Goal: Transaction & Acquisition: Download file/media

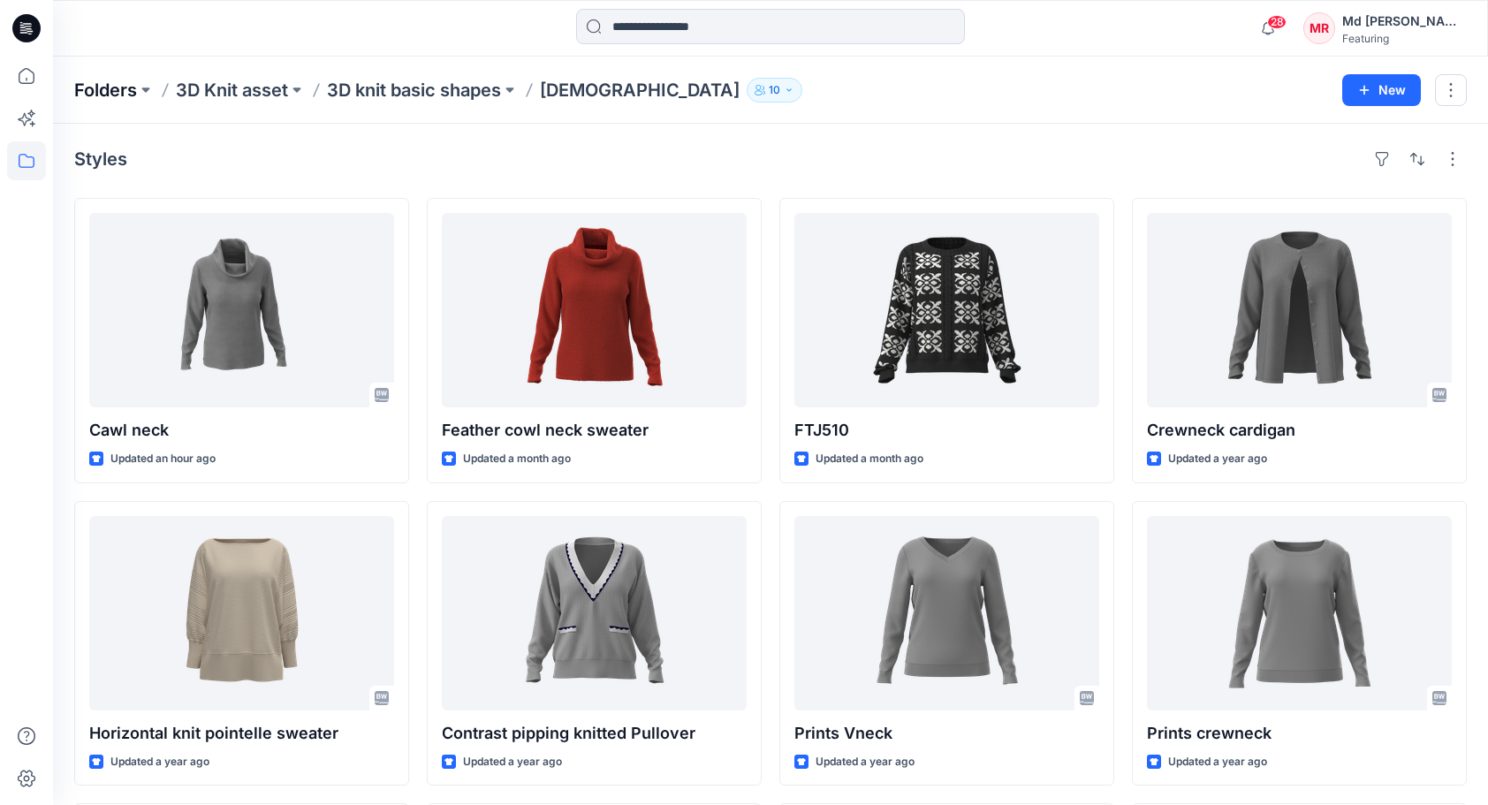
click at [99, 99] on p "Folders" at bounding box center [105, 90] width 63 height 25
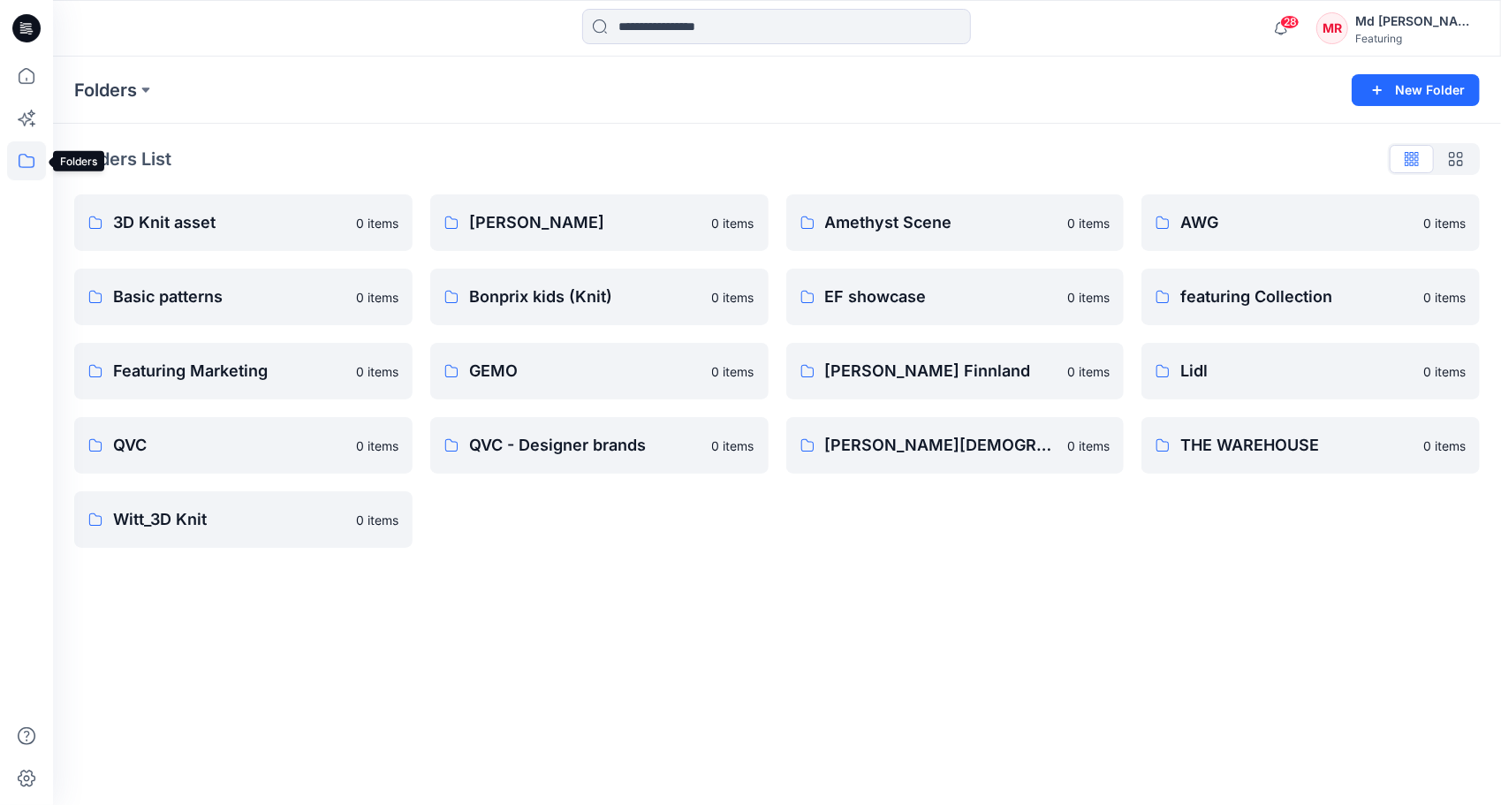
click at [19, 155] on icon at bounding box center [26, 160] width 39 height 39
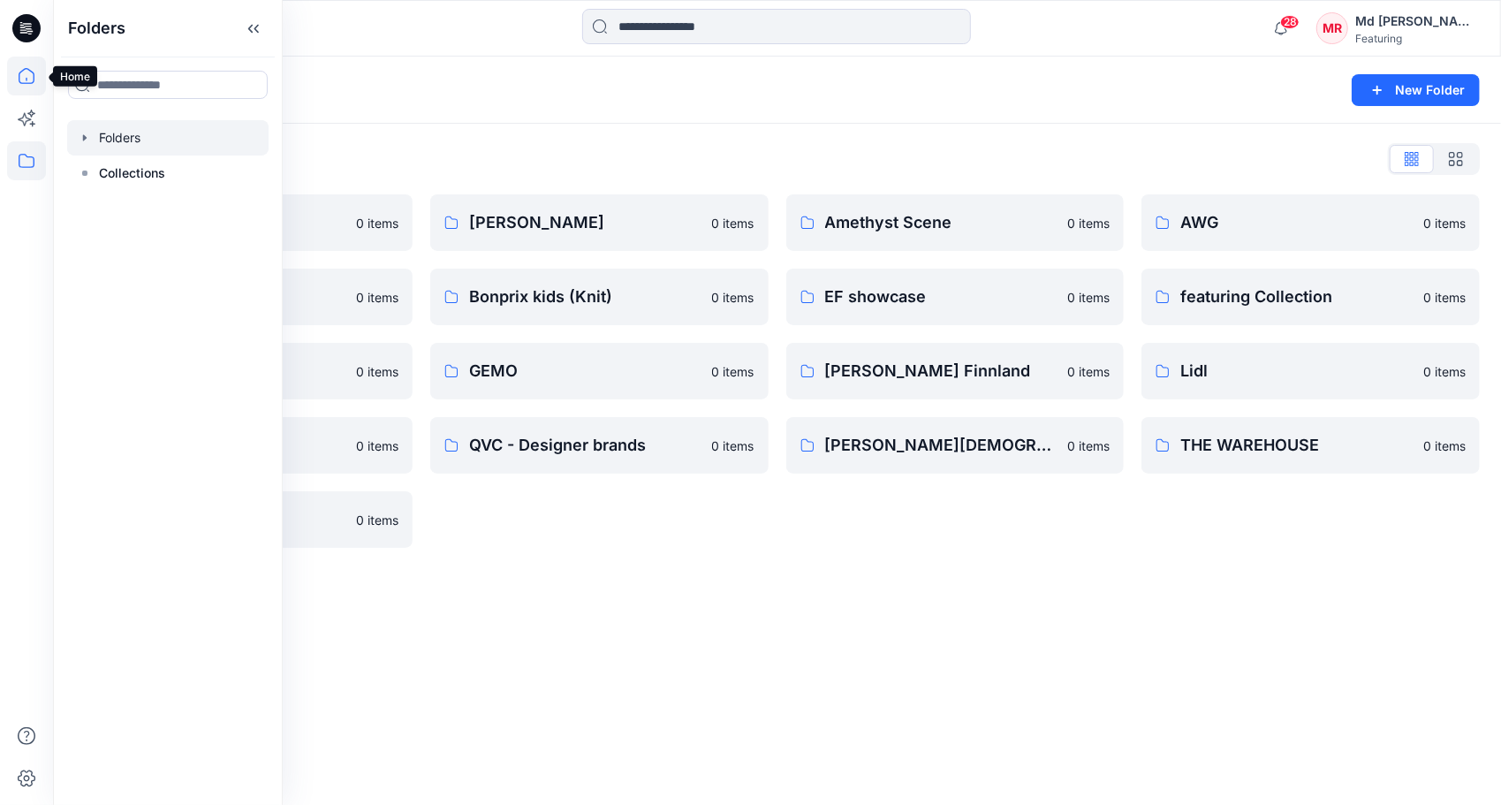
click at [27, 78] on icon at bounding box center [26, 76] width 39 height 39
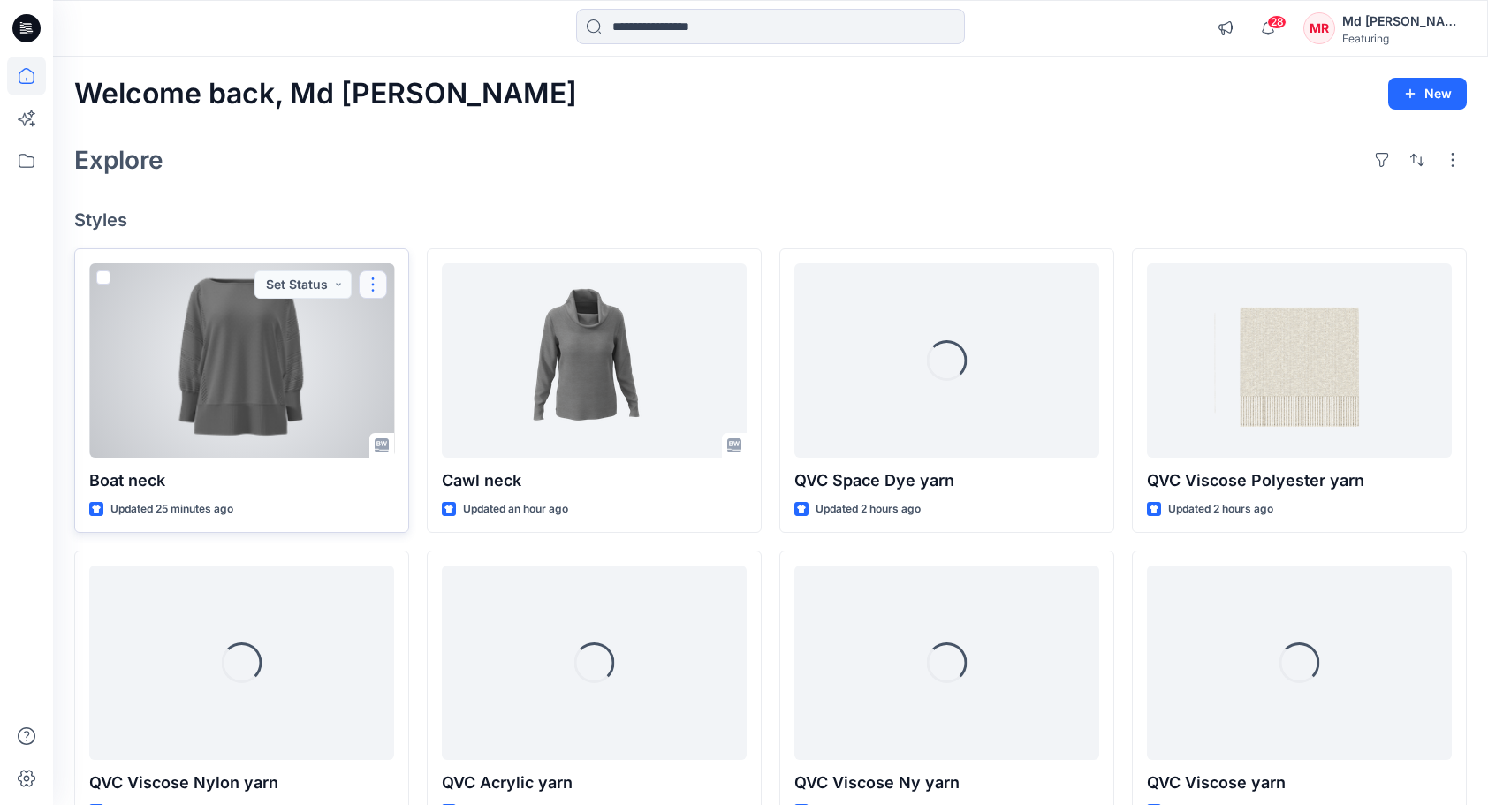
click at [378, 279] on button "button" at bounding box center [373, 284] width 28 height 28
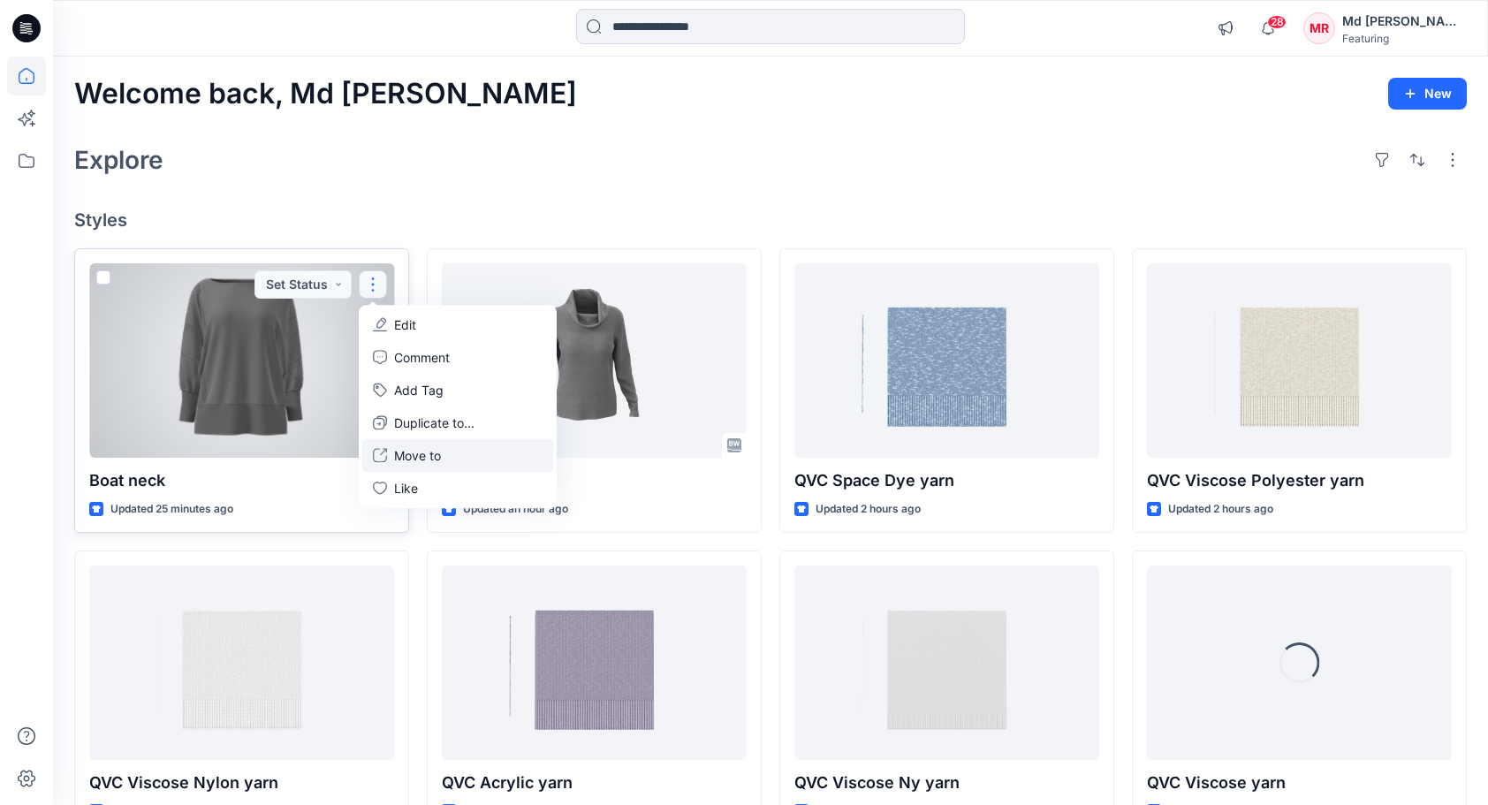
click at [417, 454] on p "Move to" at bounding box center [417, 455] width 47 height 19
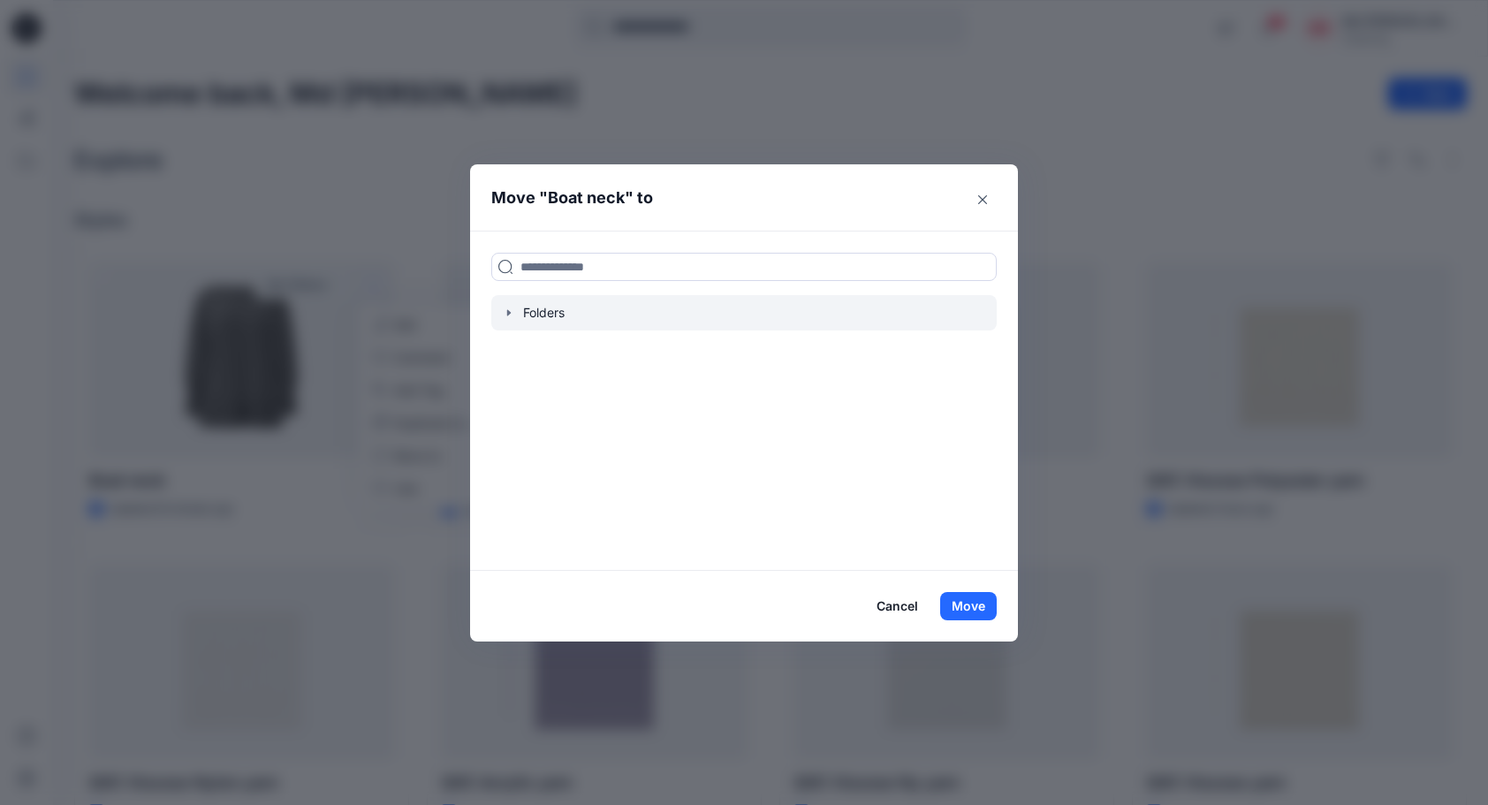
click at [512, 313] on icon "button" at bounding box center [509, 313] width 14 height 14
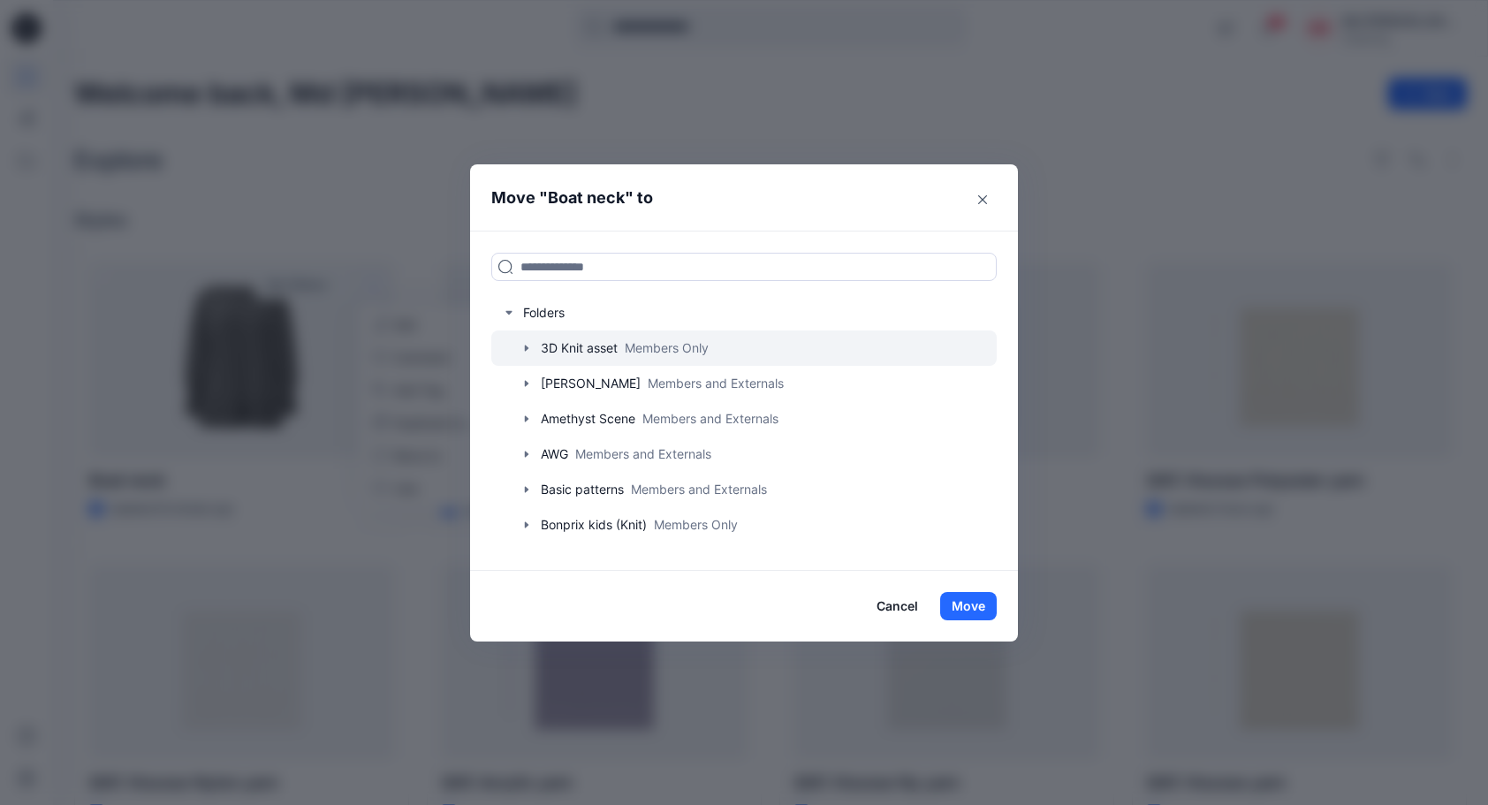
click at [534, 344] on icon "button" at bounding box center [526, 348] width 14 height 14
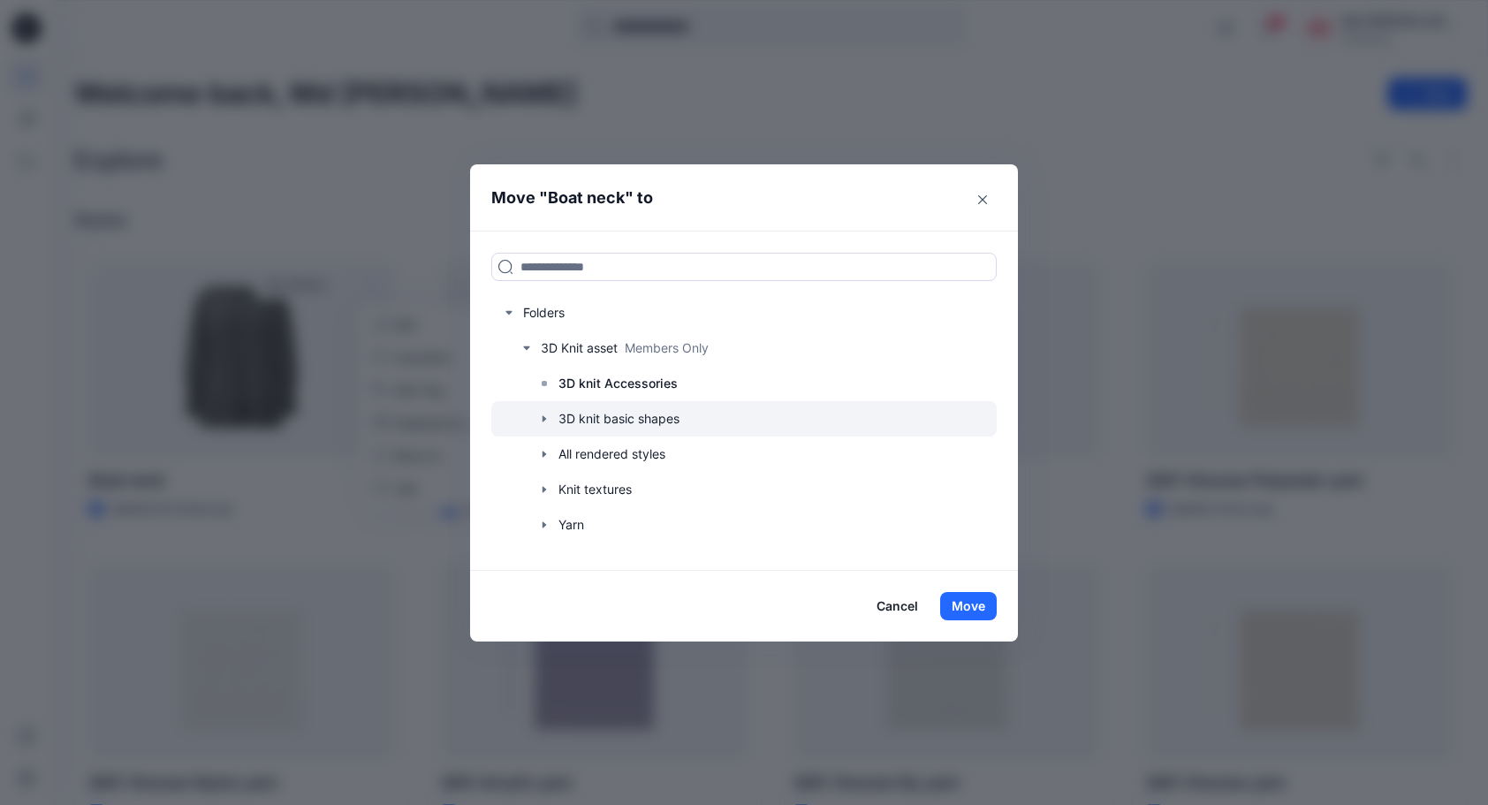
click at [550, 412] on icon "button" at bounding box center [544, 419] width 14 height 14
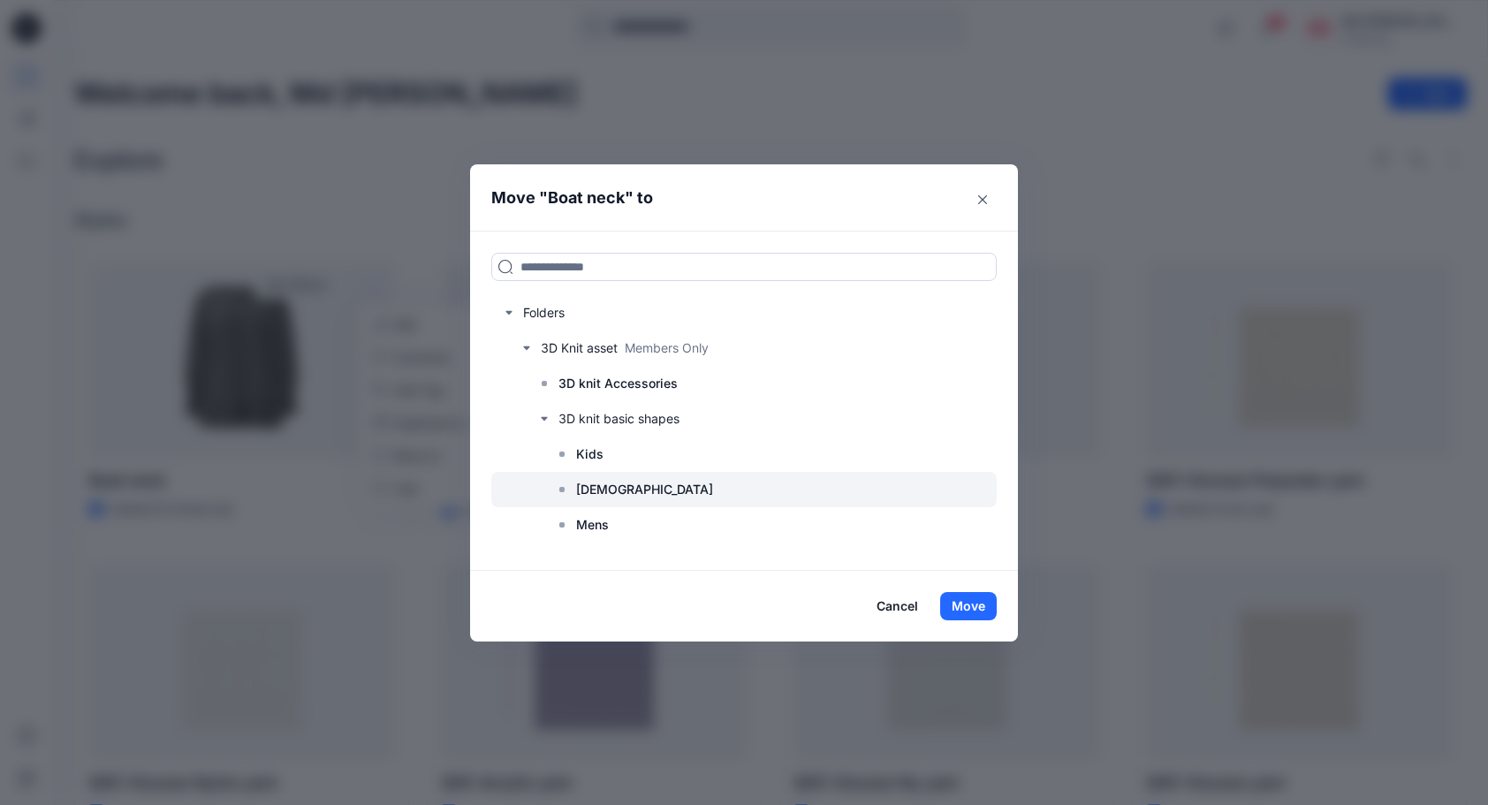
click at [582, 489] on p "[DEMOGRAPHIC_DATA]" at bounding box center [644, 489] width 137 height 21
click at [982, 602] on button "Move" at bounding box center [968, 606] width 57 height 28
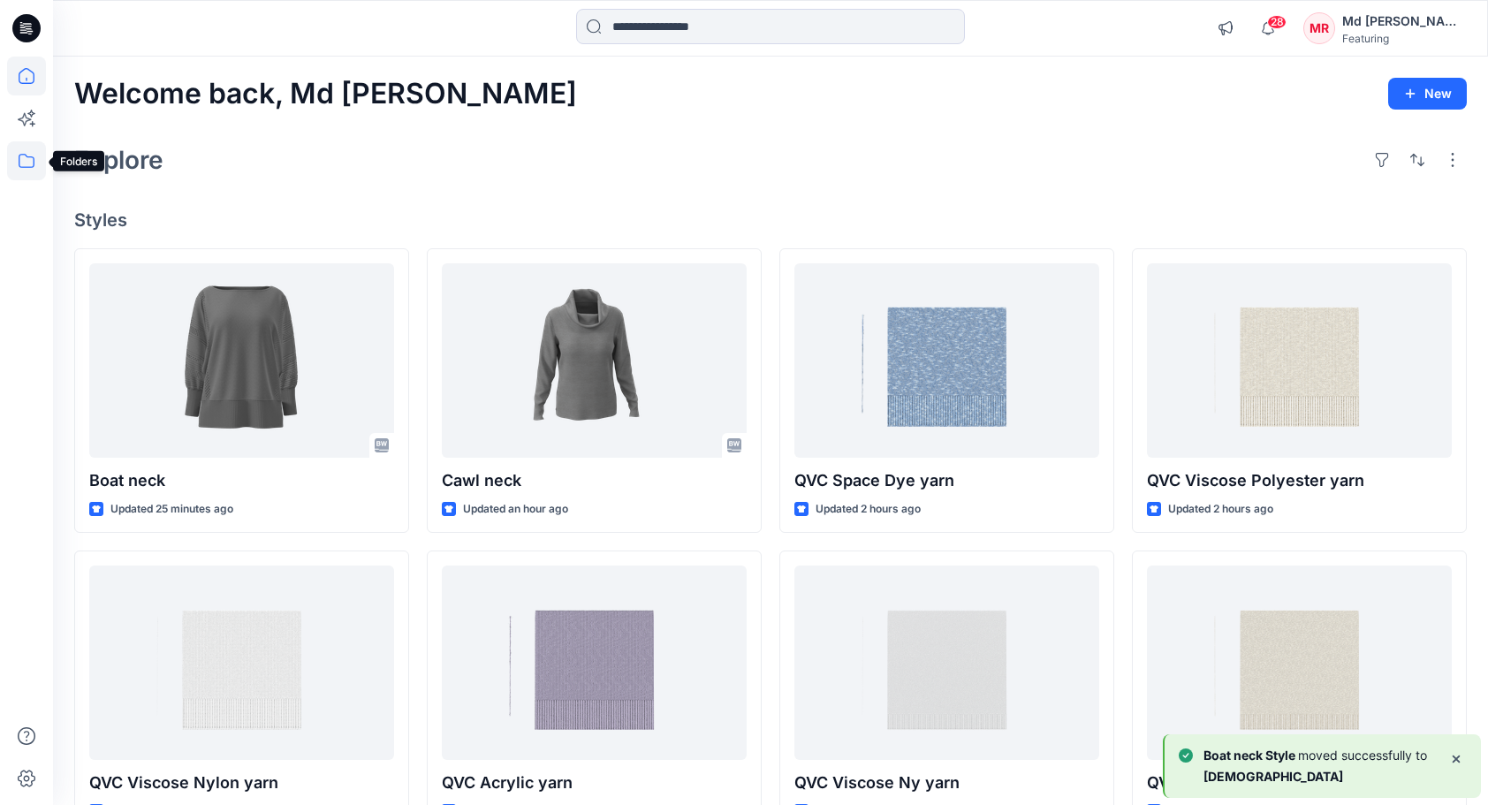
click at [14, 159] on icon at bounding box center [26, 160] width 39 height 39
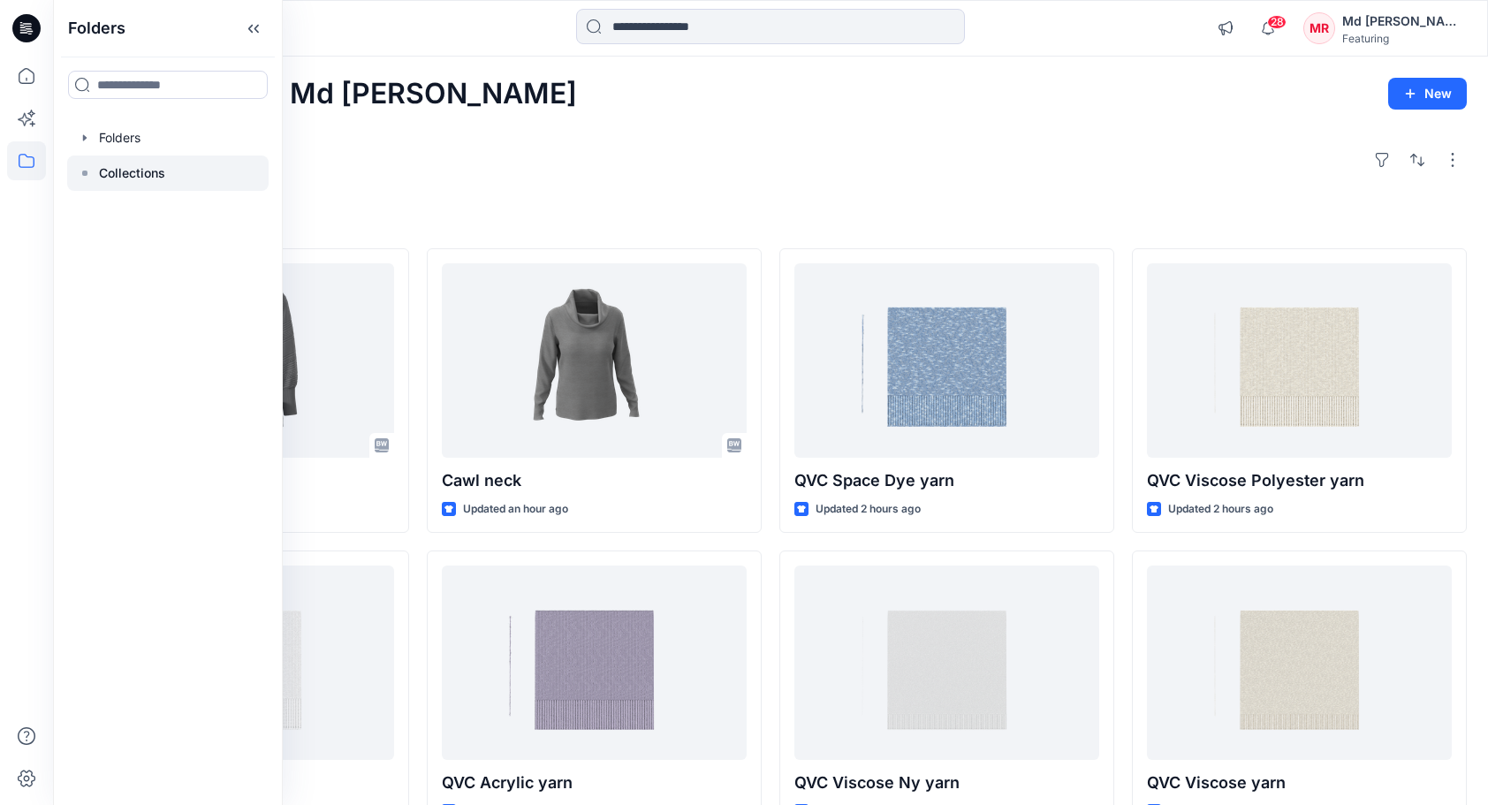
click at [125, 160] on div at bounding box center [167, 172] width 201 height 35
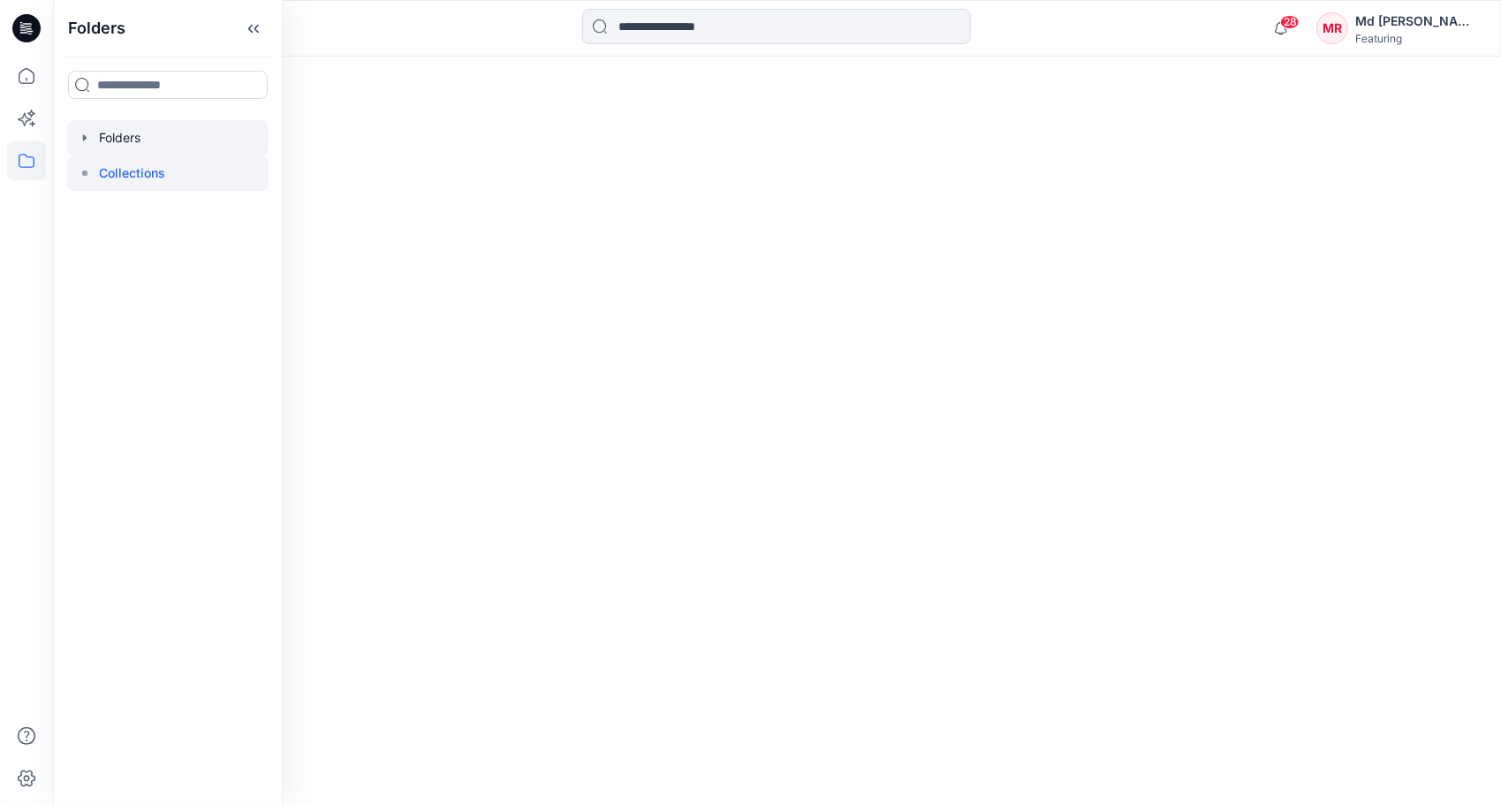
click at [122, 140] on div at bounding box center [167, 137] width 201 height 35
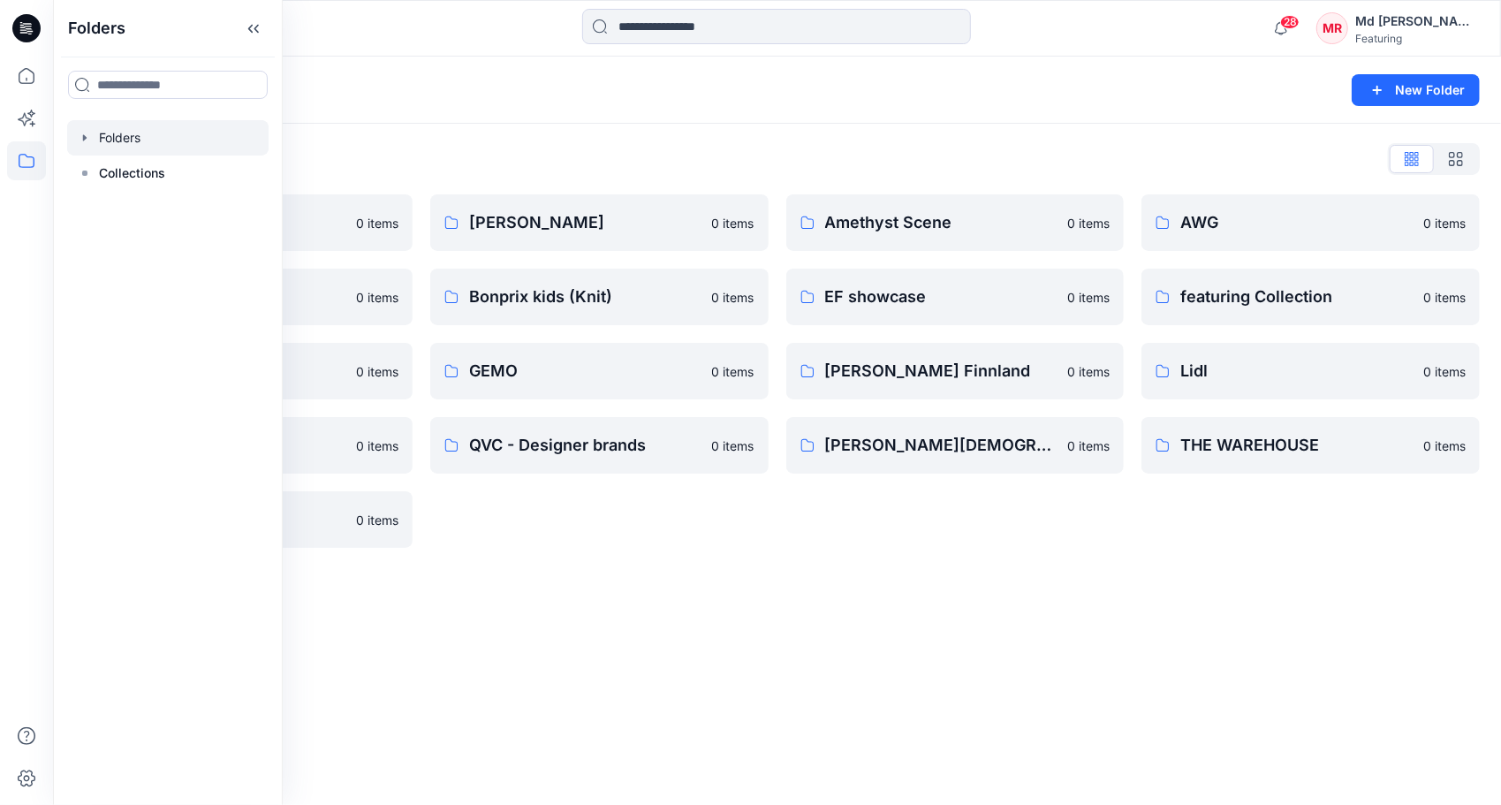
click at [431, 141] on div "Folders List 3D Knit asset 0 items Basic patterns 0 items Featuring Marketing 0…" at bounding box center [777, 346] width 1448 height 445
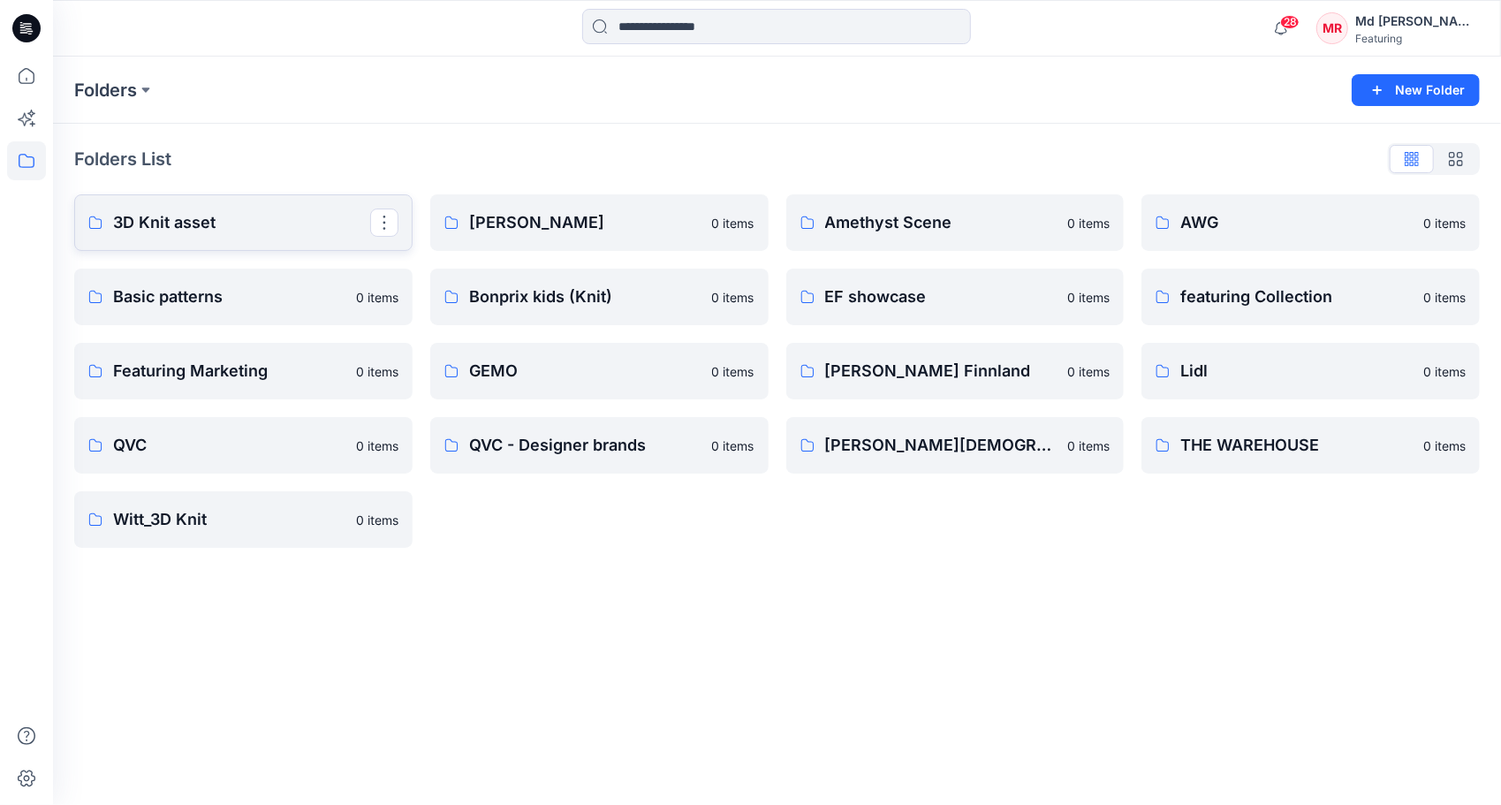
click at [179, 223] on p "3D Knit asset" at bounding box center [241, 222] width 257 height 25
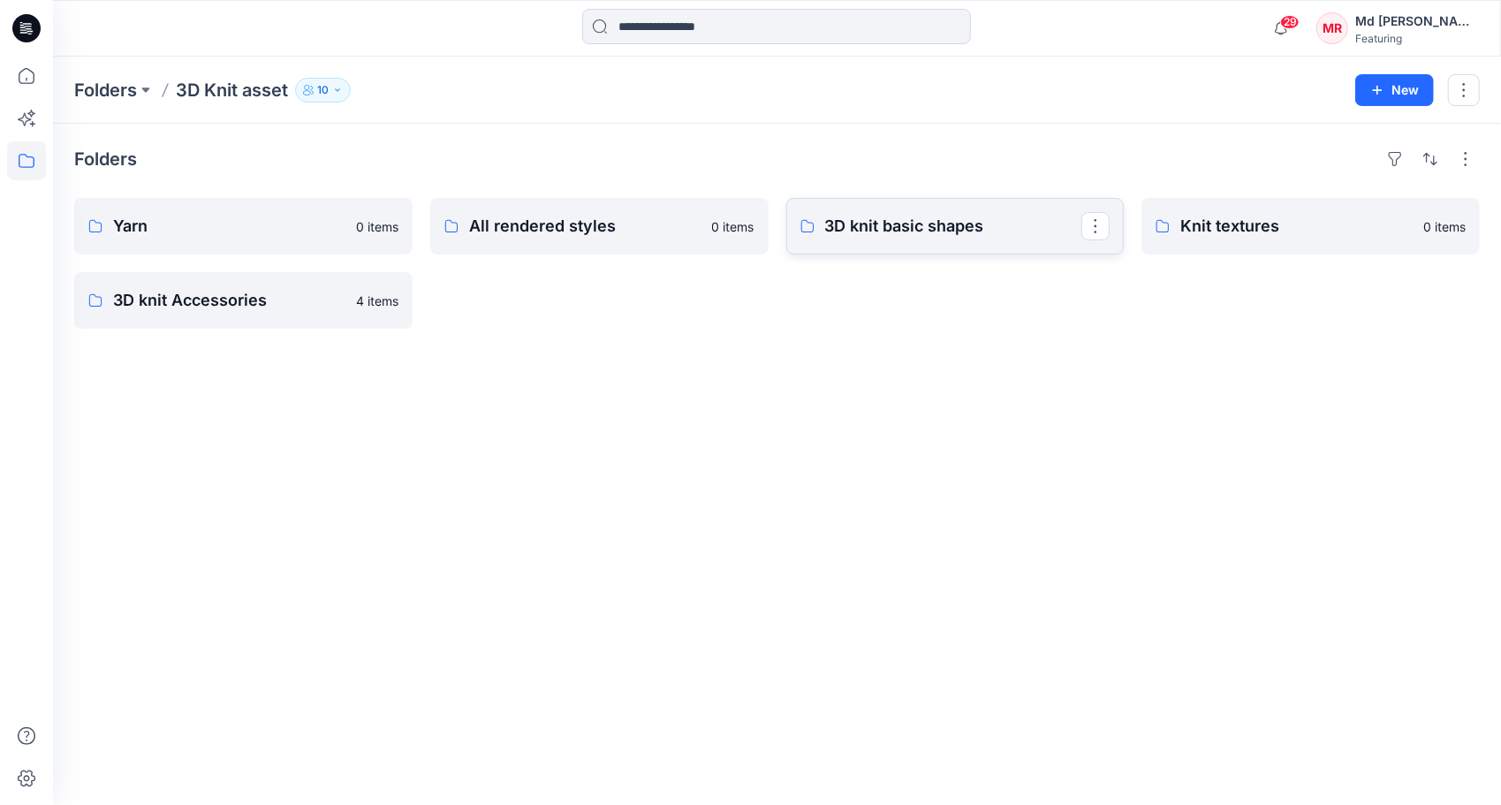
click at [951, 231] on p "3D knit basic shapes" at bounding box center [953, 226] width 257 height 25
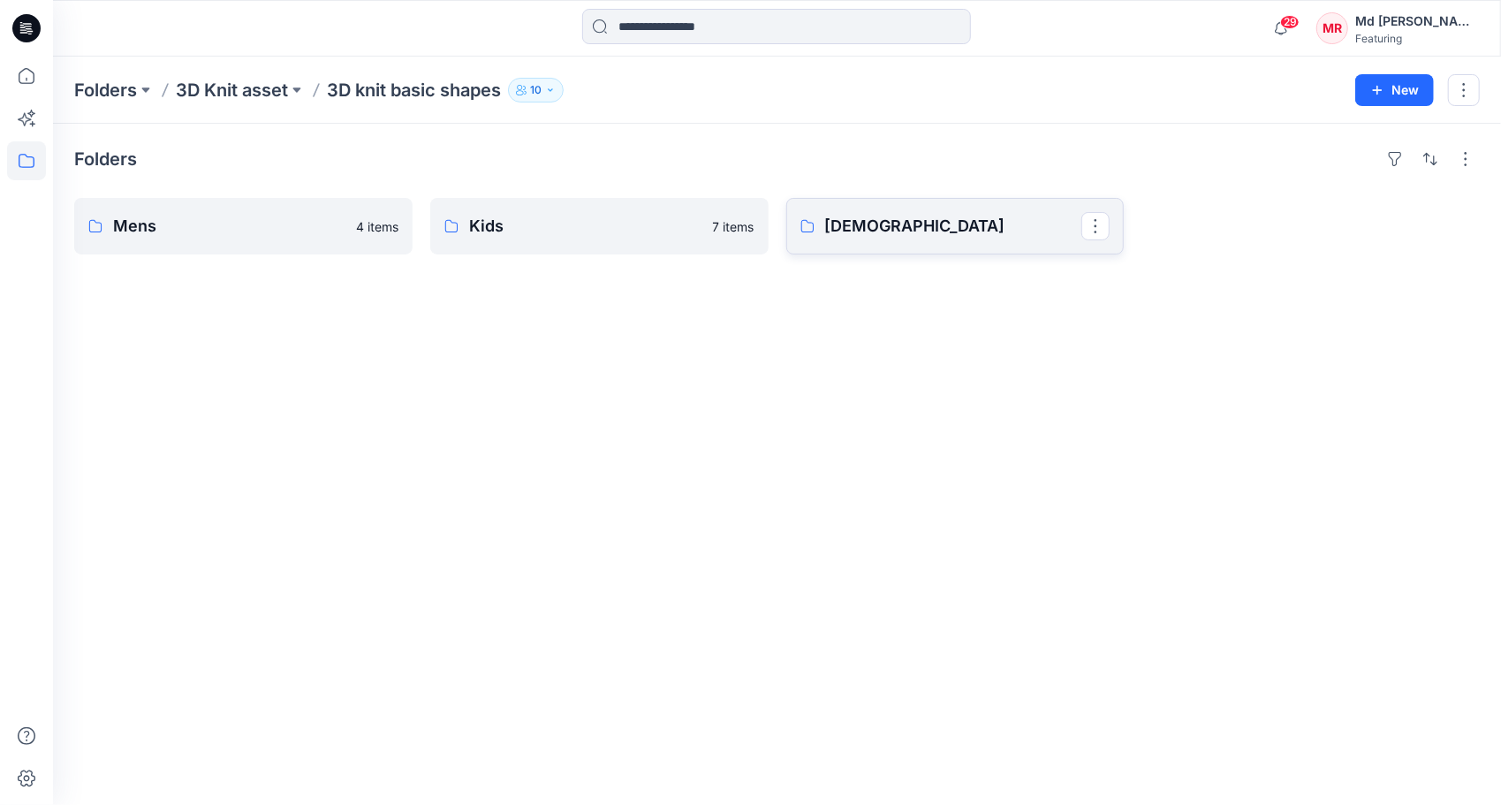
click at [928, 224] on p "[DEMOGRAPHIC_DATA]" at bounding box center [953, 226] width 257 height 25
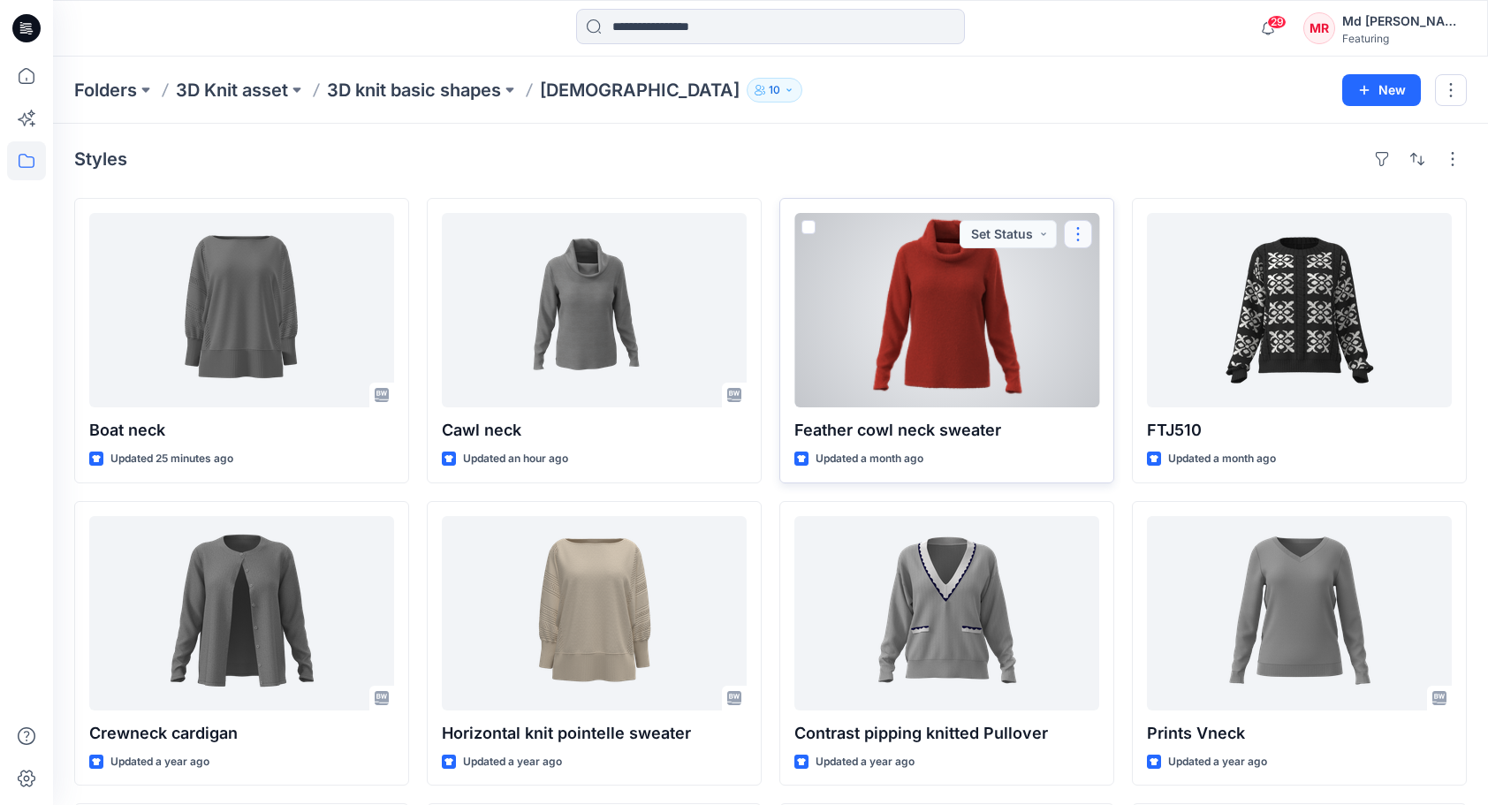
click at [1085, 230] on button "button" at bounding box center [1078, 234] width 28 height 28
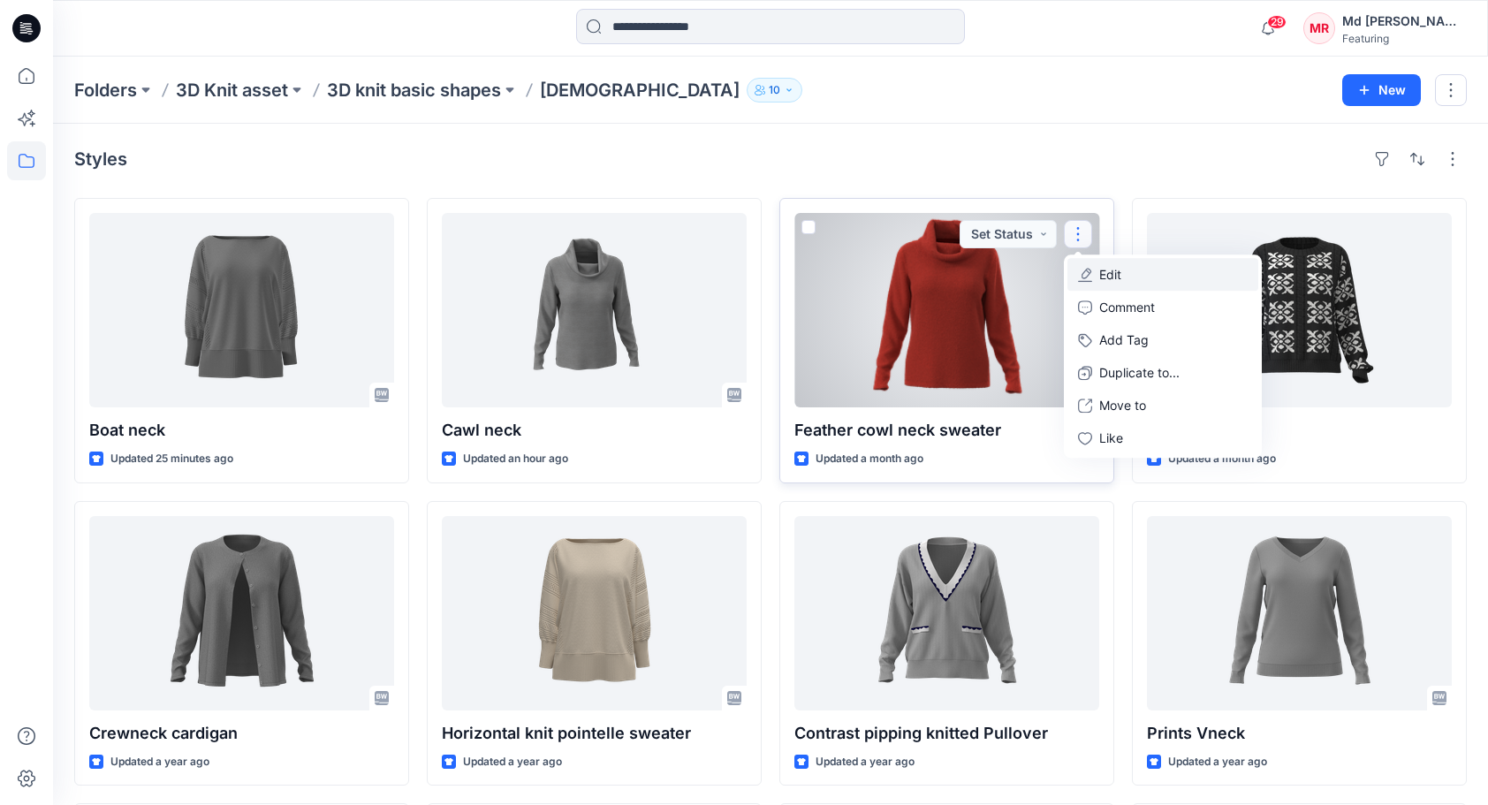
click at [1133, 266] on button "Edit" at bounding box center [1162, 274] width 191 height 33
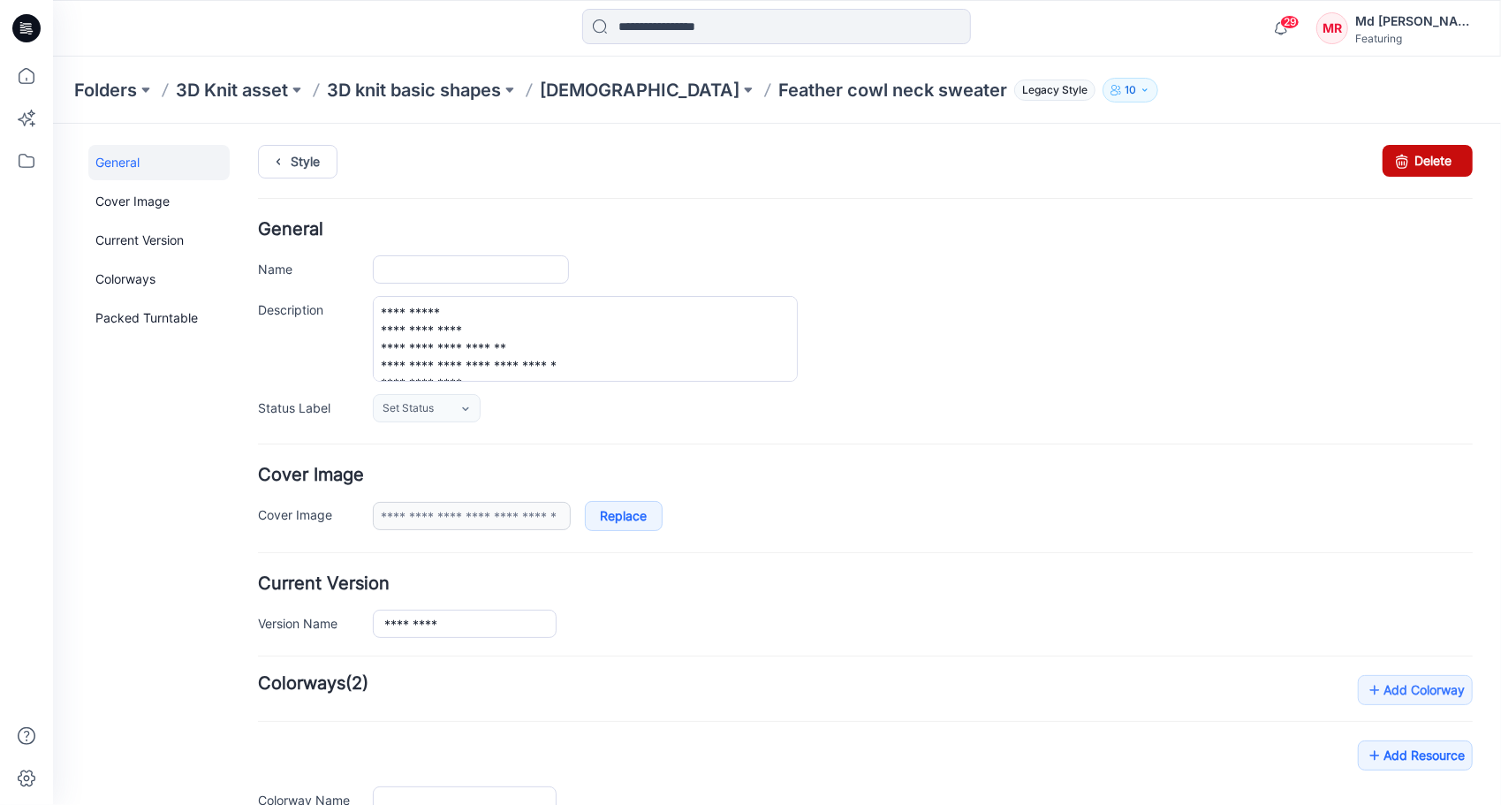
type input "**********"
type textarea "**********"
type input "**********"
drag, startPoint x: 1417, startPoint y: 165, endPoint x: 898, endPoint y: 178, distance: 518.7
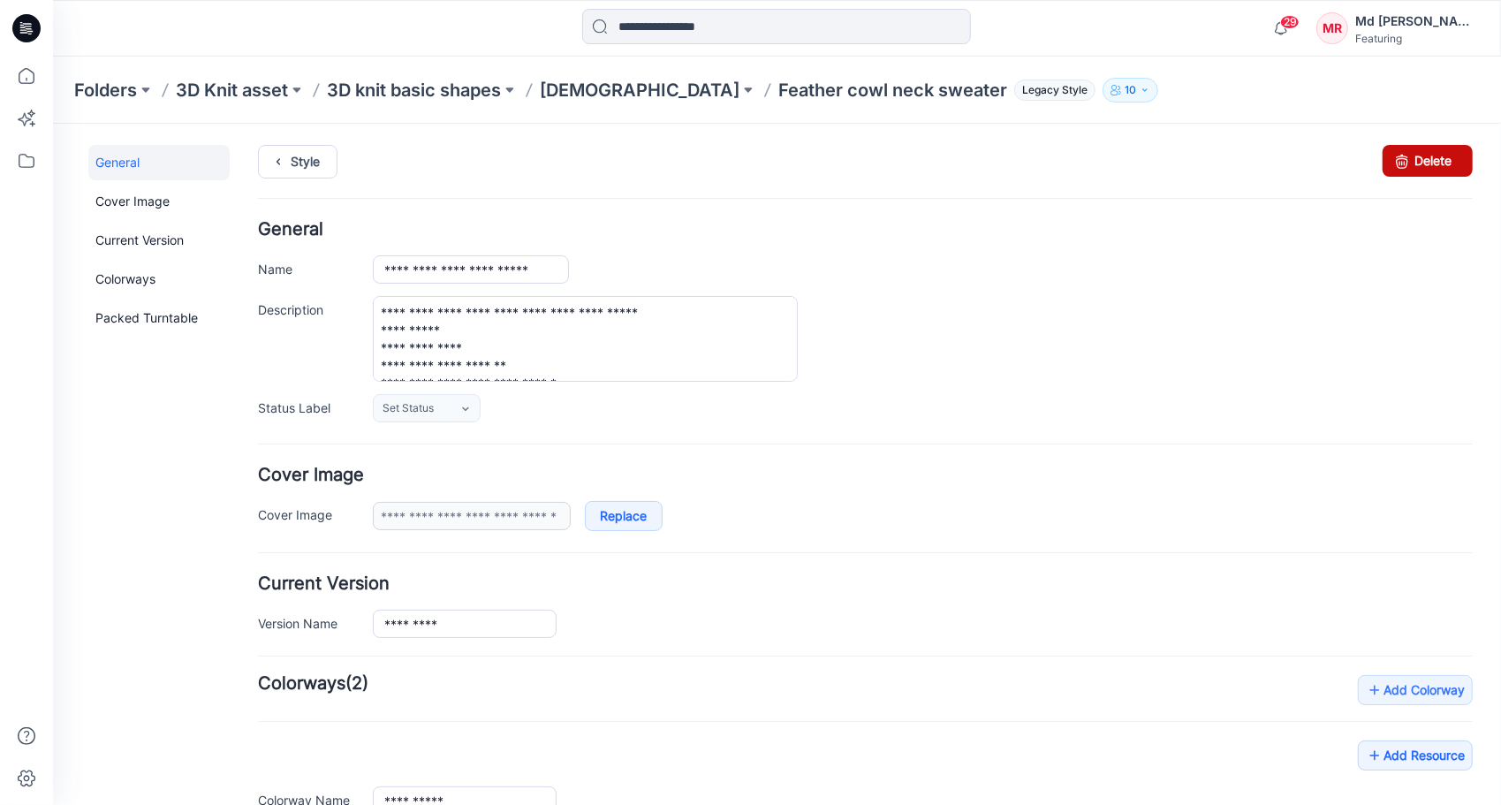
click at [1418, 164] on link "Delete" at bounding box center [1427, 160] width 90 height 32
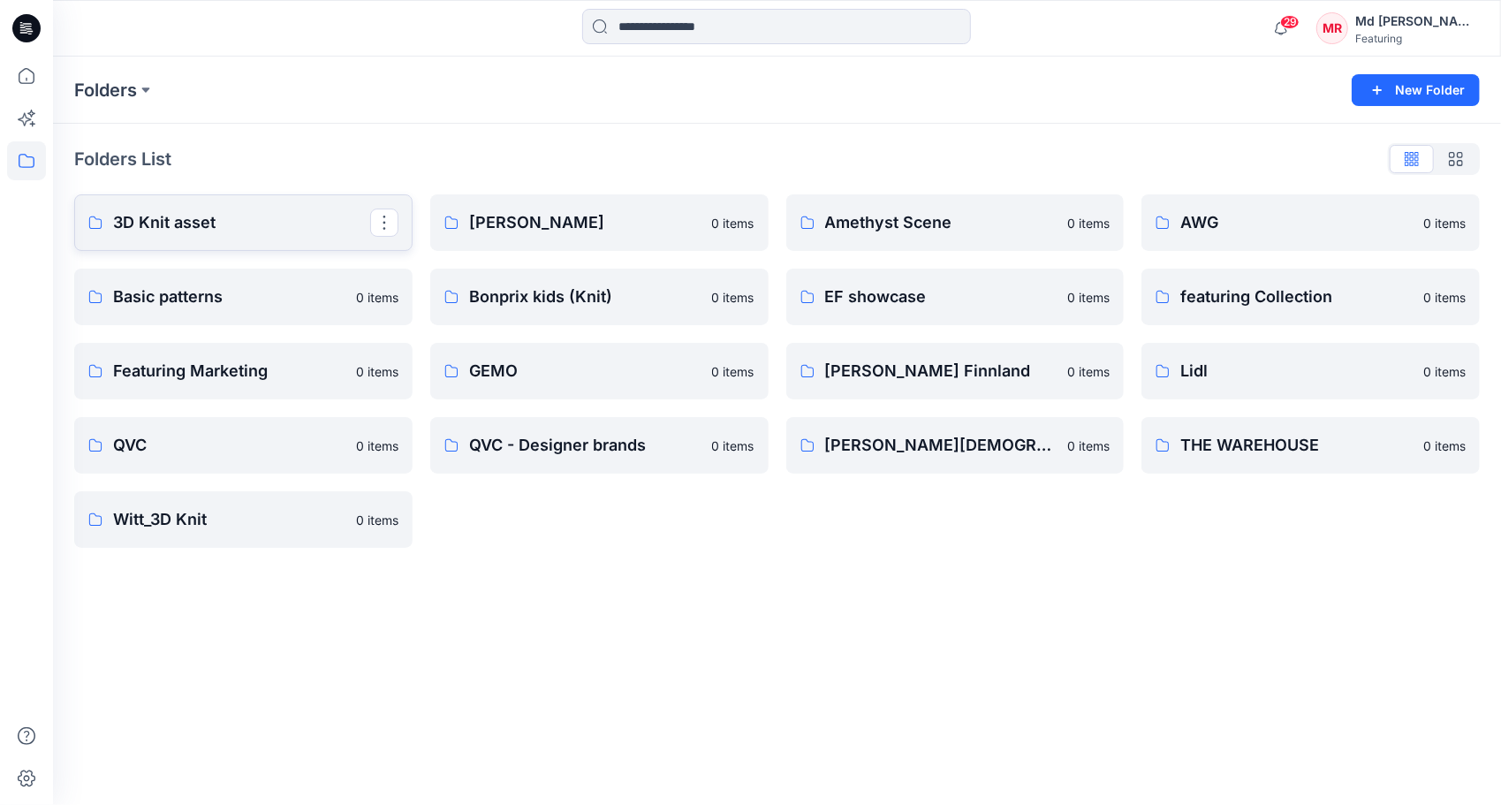
click at [305, 233] on p "3D Knit asset" at bounding box center [241, 222] width 257 height 25
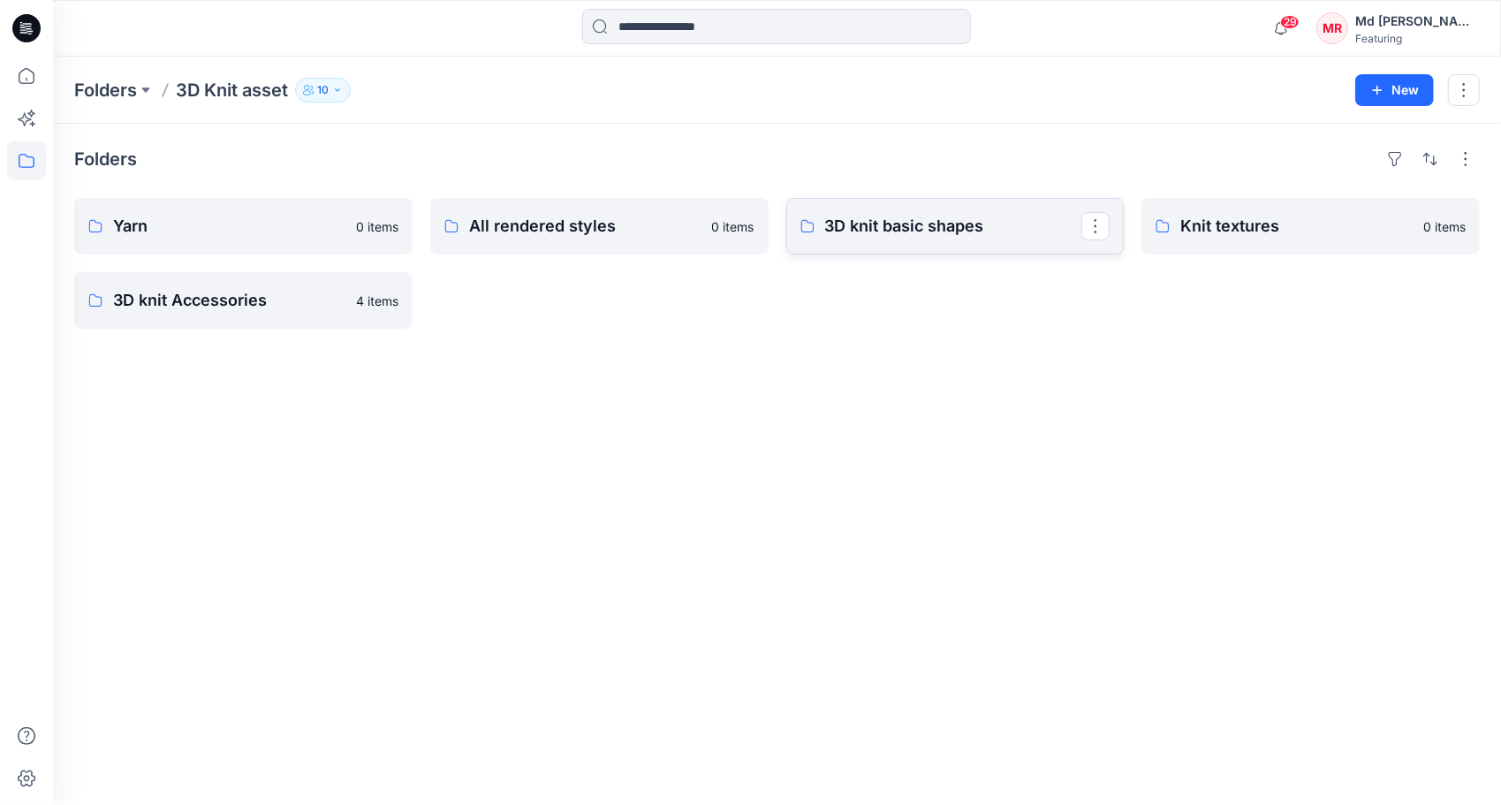
click at [862, 223] on p "3D knit basic shapes" at bounding box center [953, 226] width 257 height 25
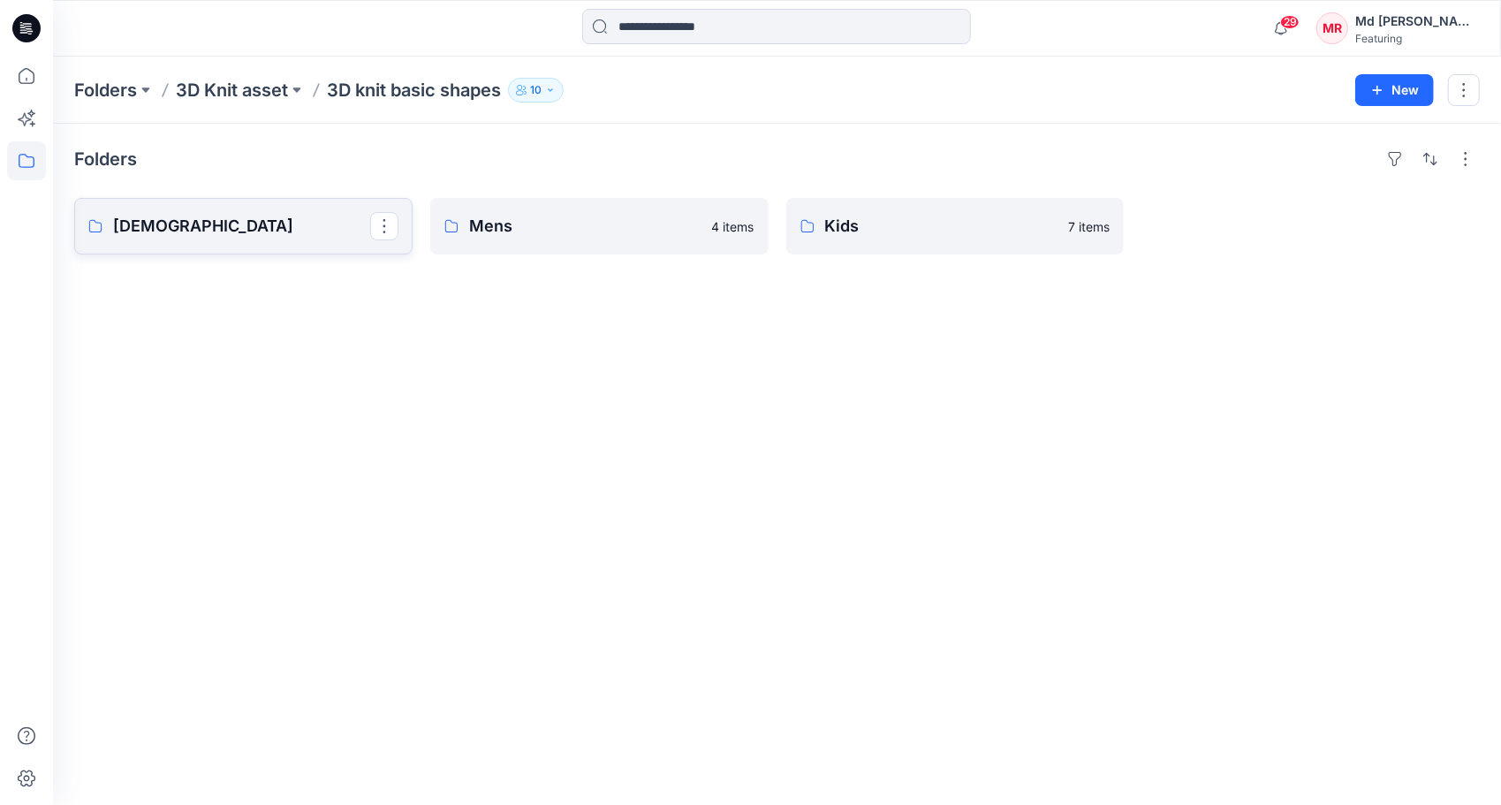
click at [223, 243] on link "[DEMOGRAPHIC_DATA]" at bounding box center [243, 226] width 338 height 57
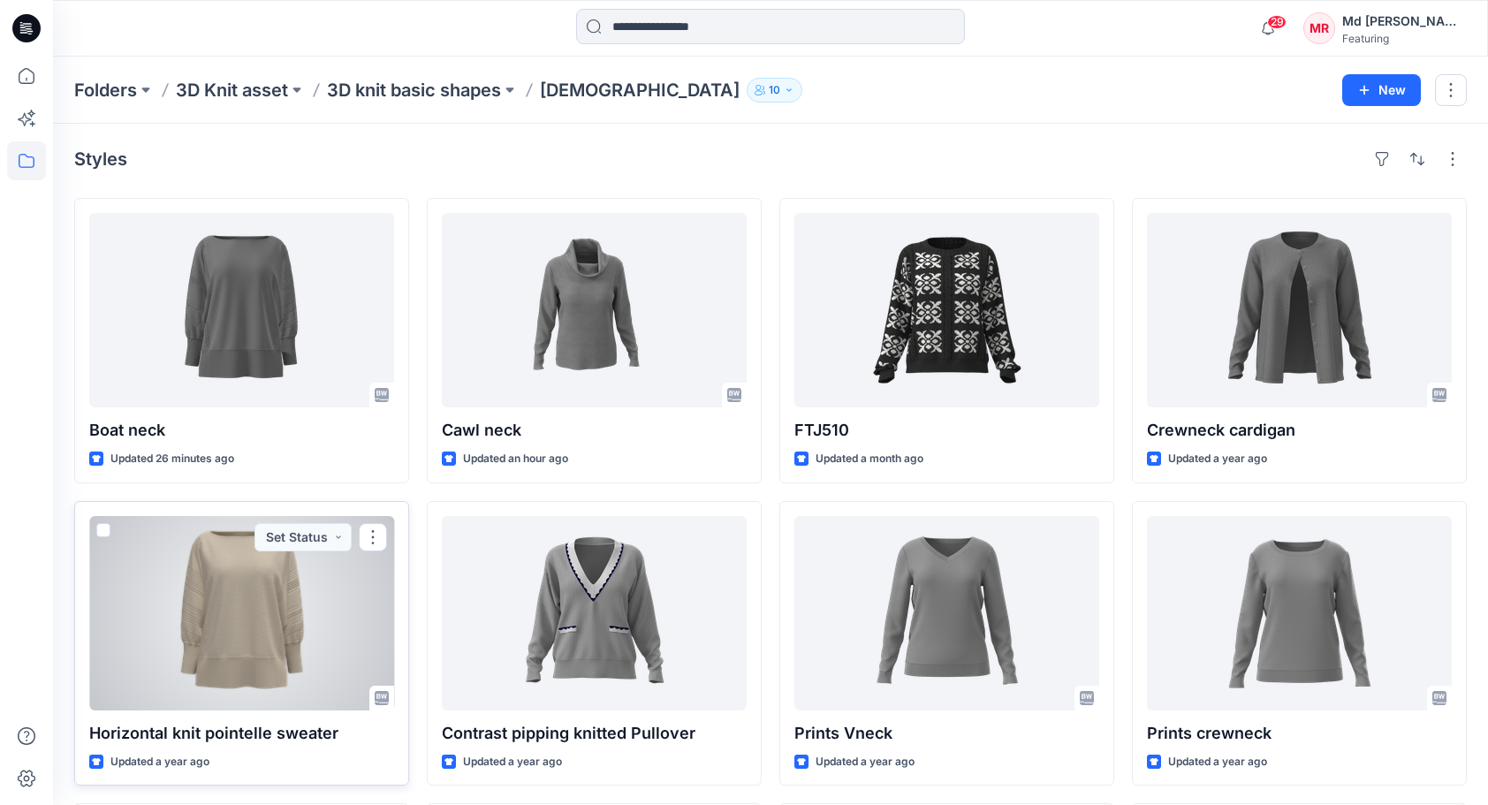
click at [339, 590] on div at bounding box center [241, 613] width 305 height 194
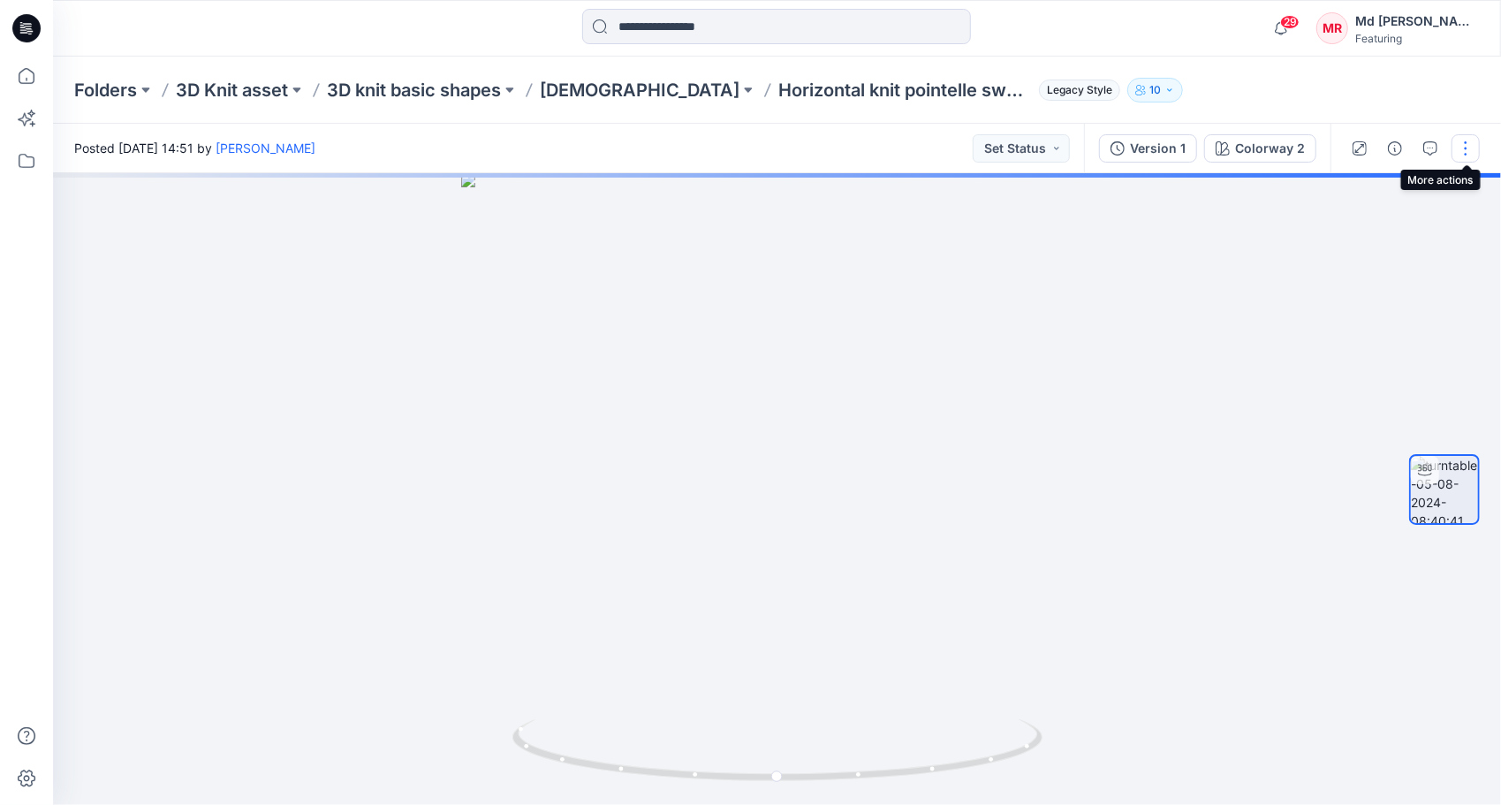
click at [1470, 141] on button "button" at bounding box center [1466, 148] width 28 height 28
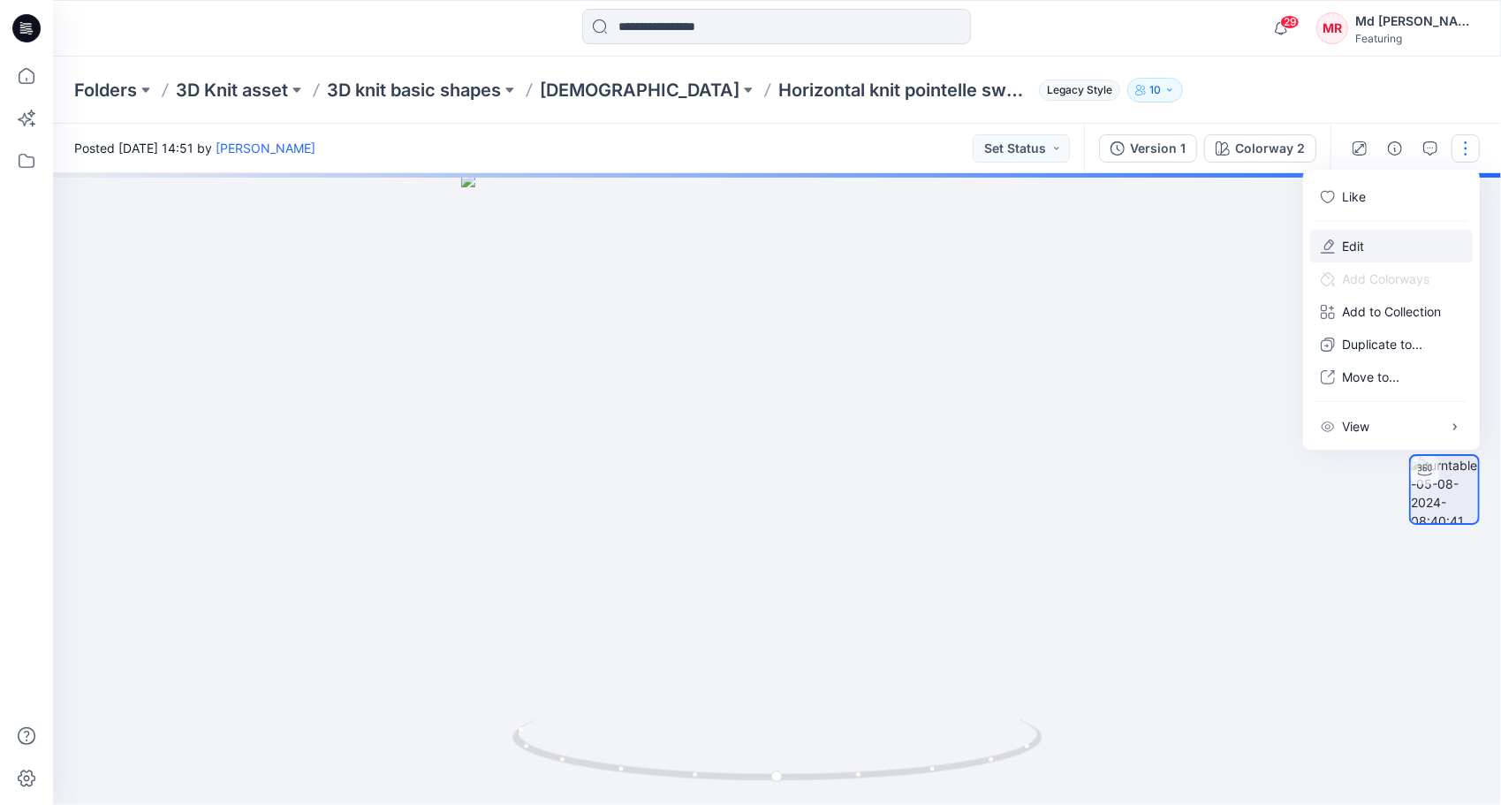
click at [1363, 242] on p "Edit" at bounding box center [1353, 246] width 22 height 19
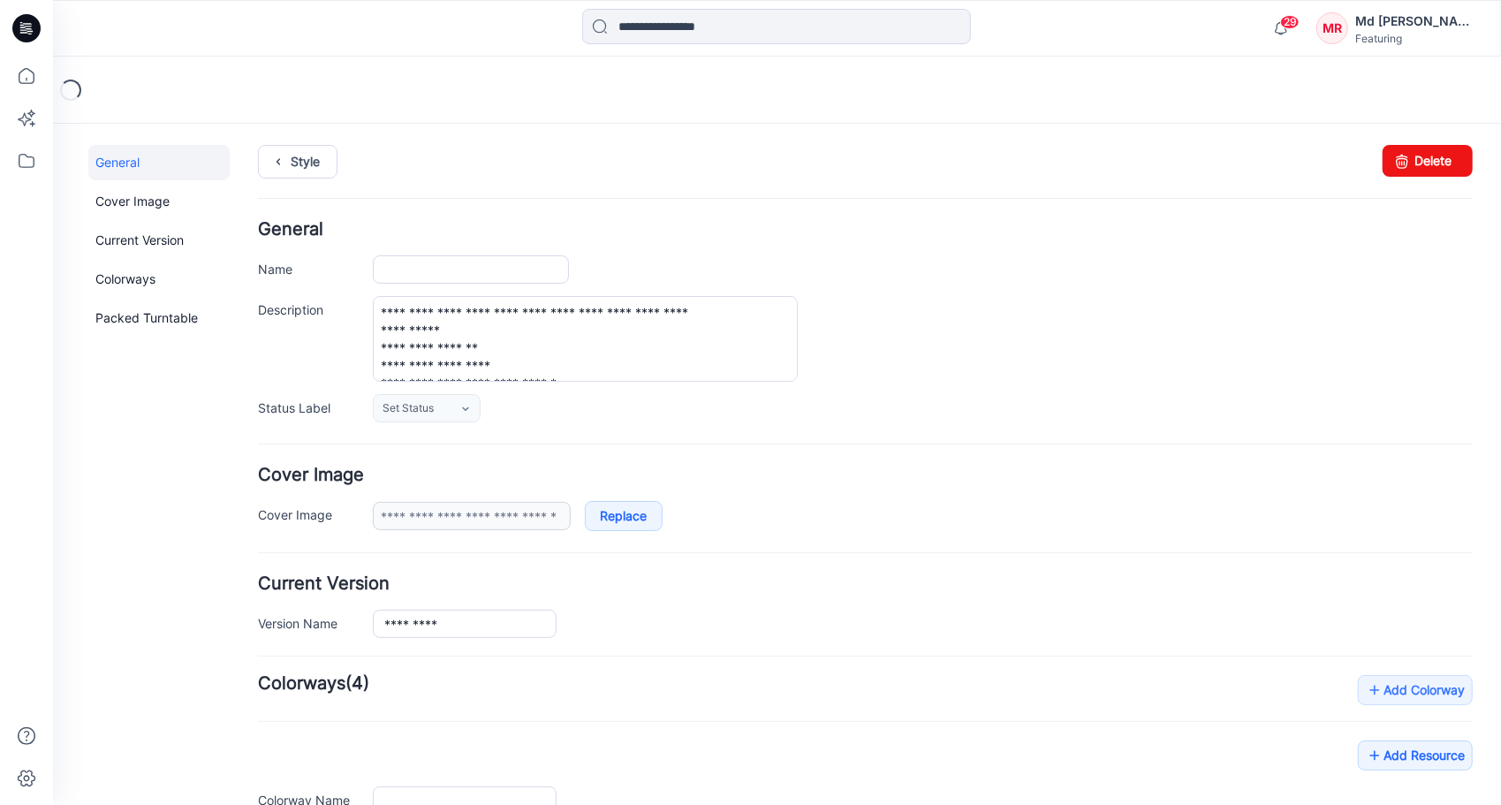
type input "**********"
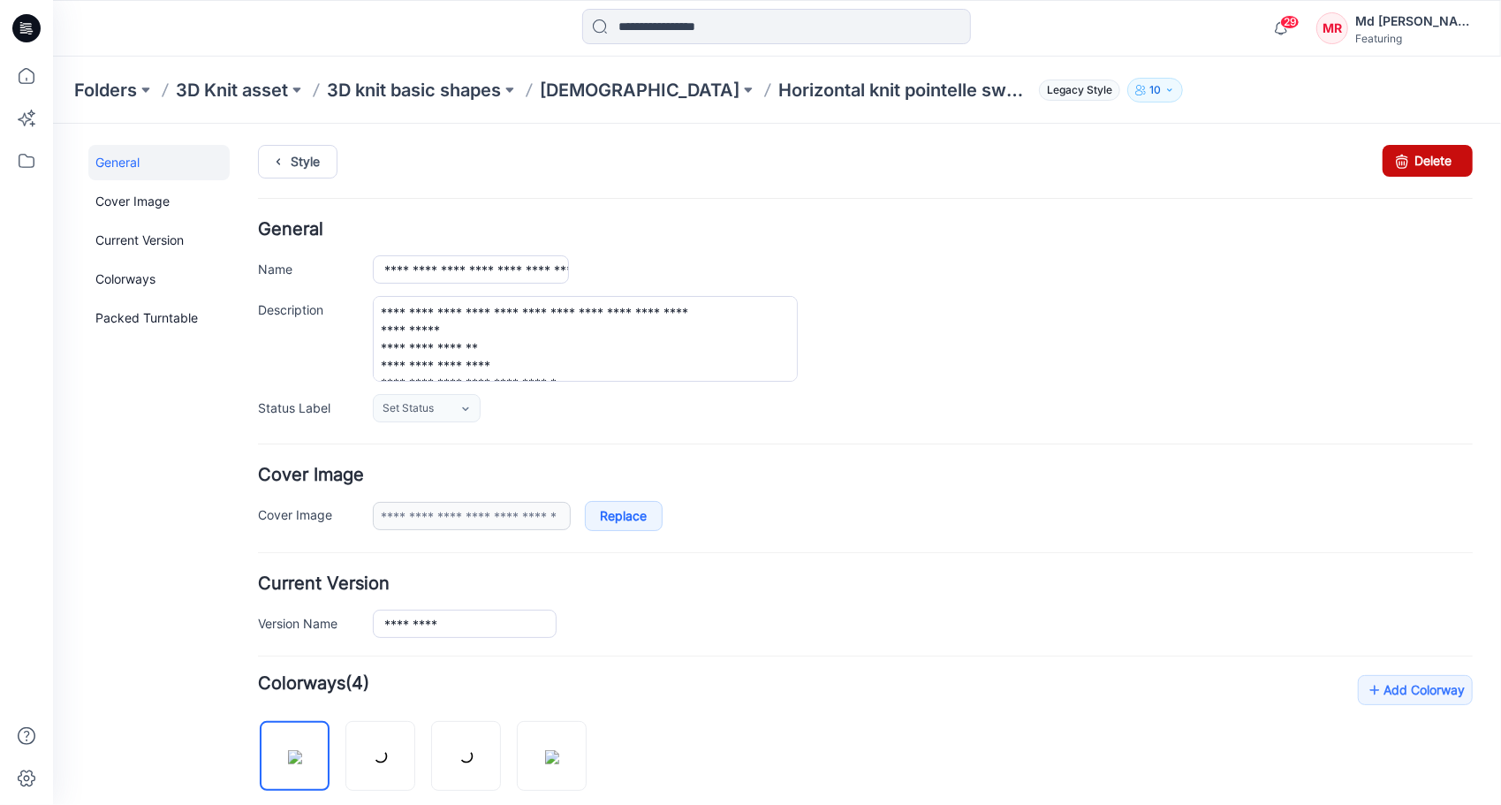
click at [1395, 158] on icon at bounding box center [1401, 160] width 25 height 32
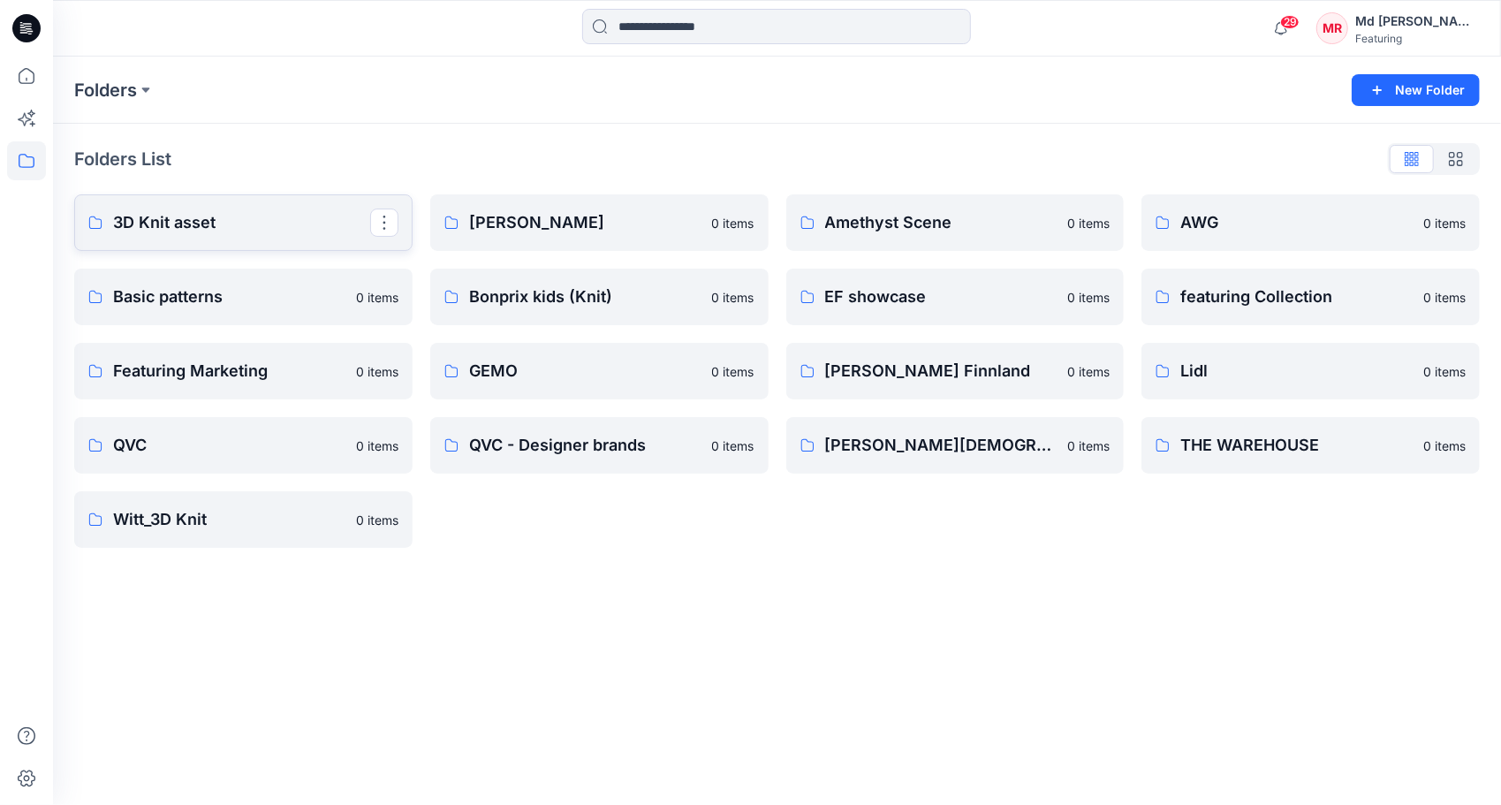
click at [178, 207] on link "3D Knit asset" at bounding box center [243, 222] width 338 height 57
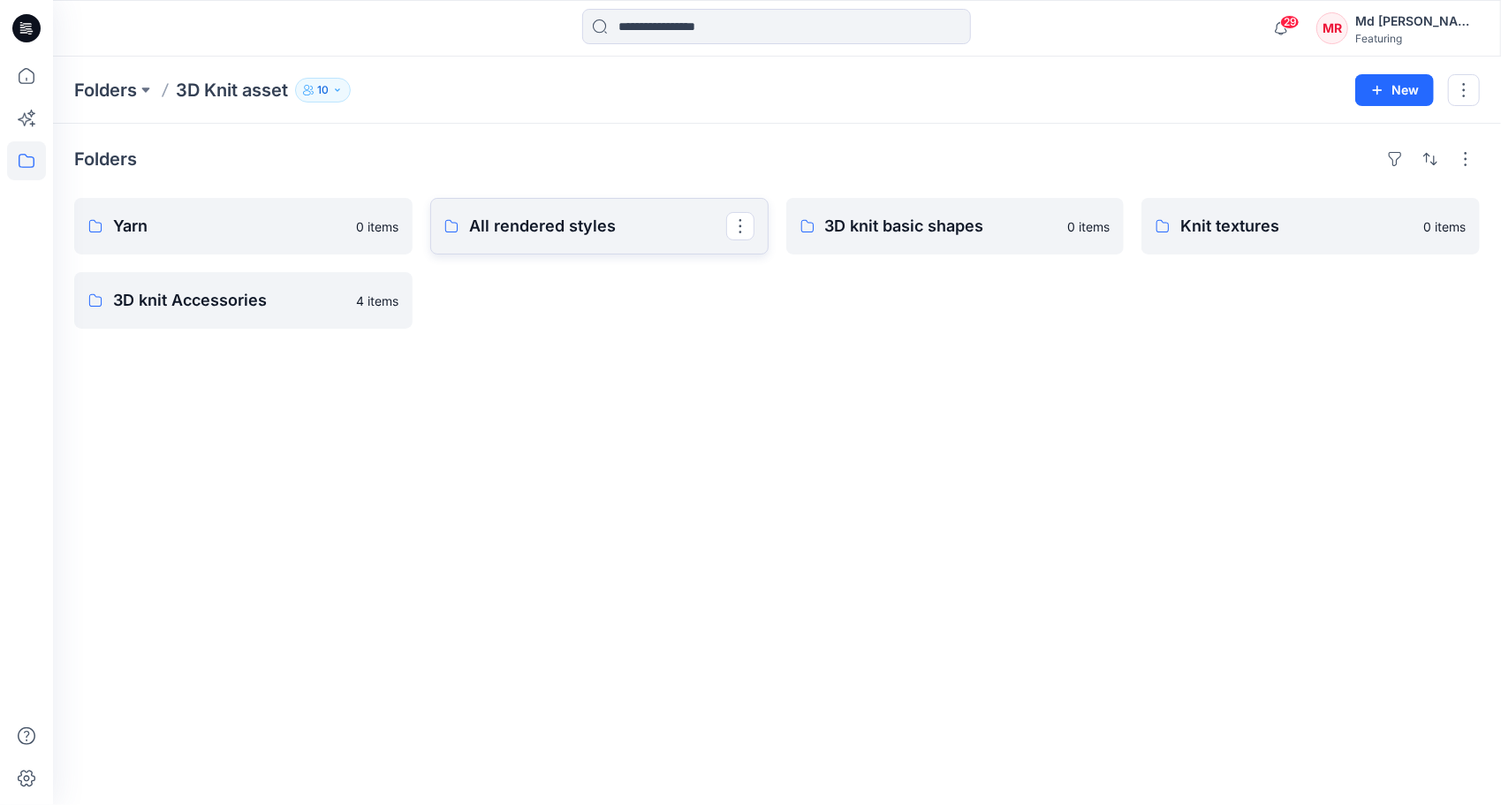
click at [538, 241] on link "All rendered styles" at bounding box center [599, 226] width 338 height 57
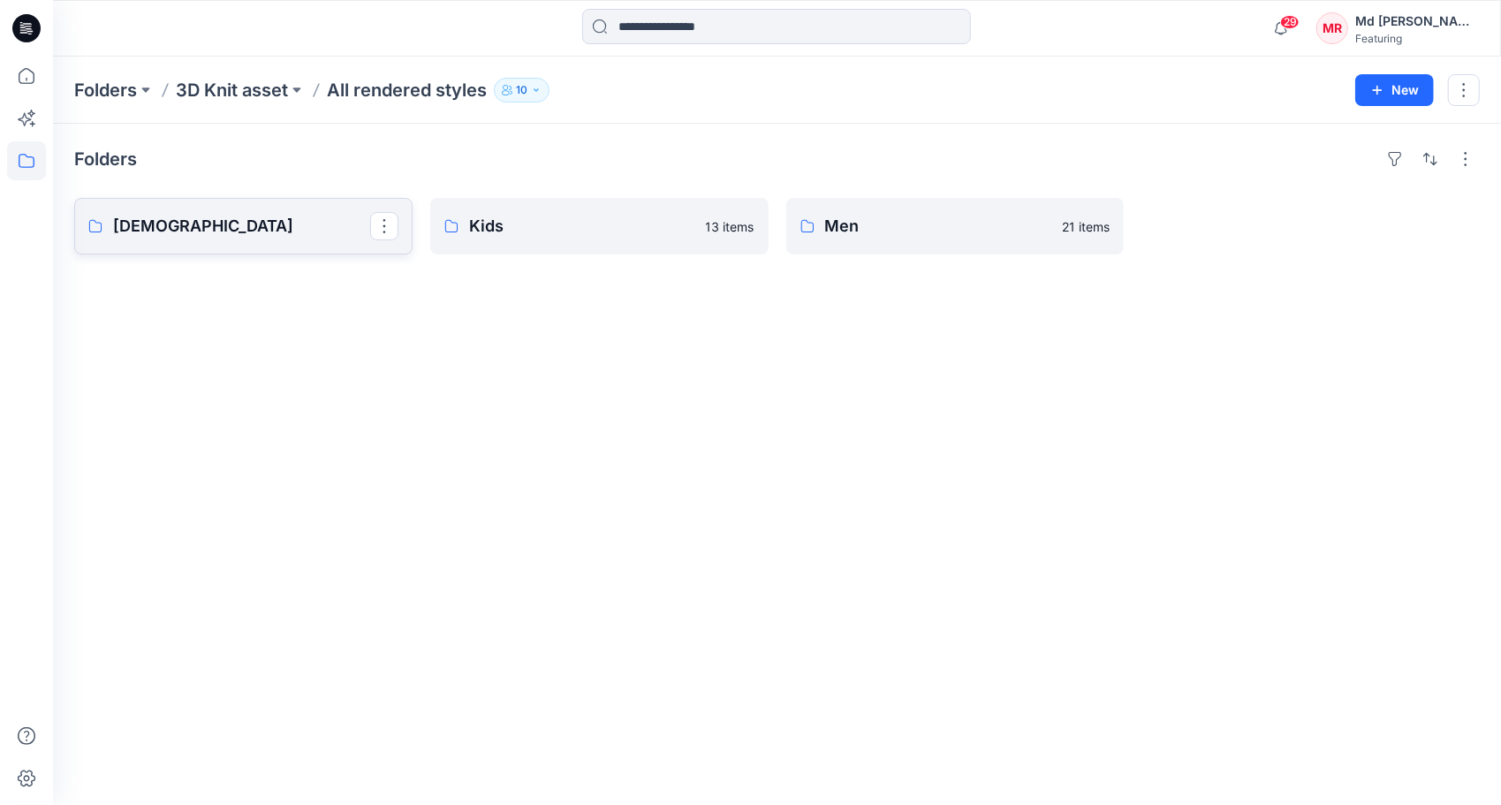
click at [226, 228] on p "[DEMOGRAPHIC_DATA]" at bounding box center [241, 226] width 257 height 25
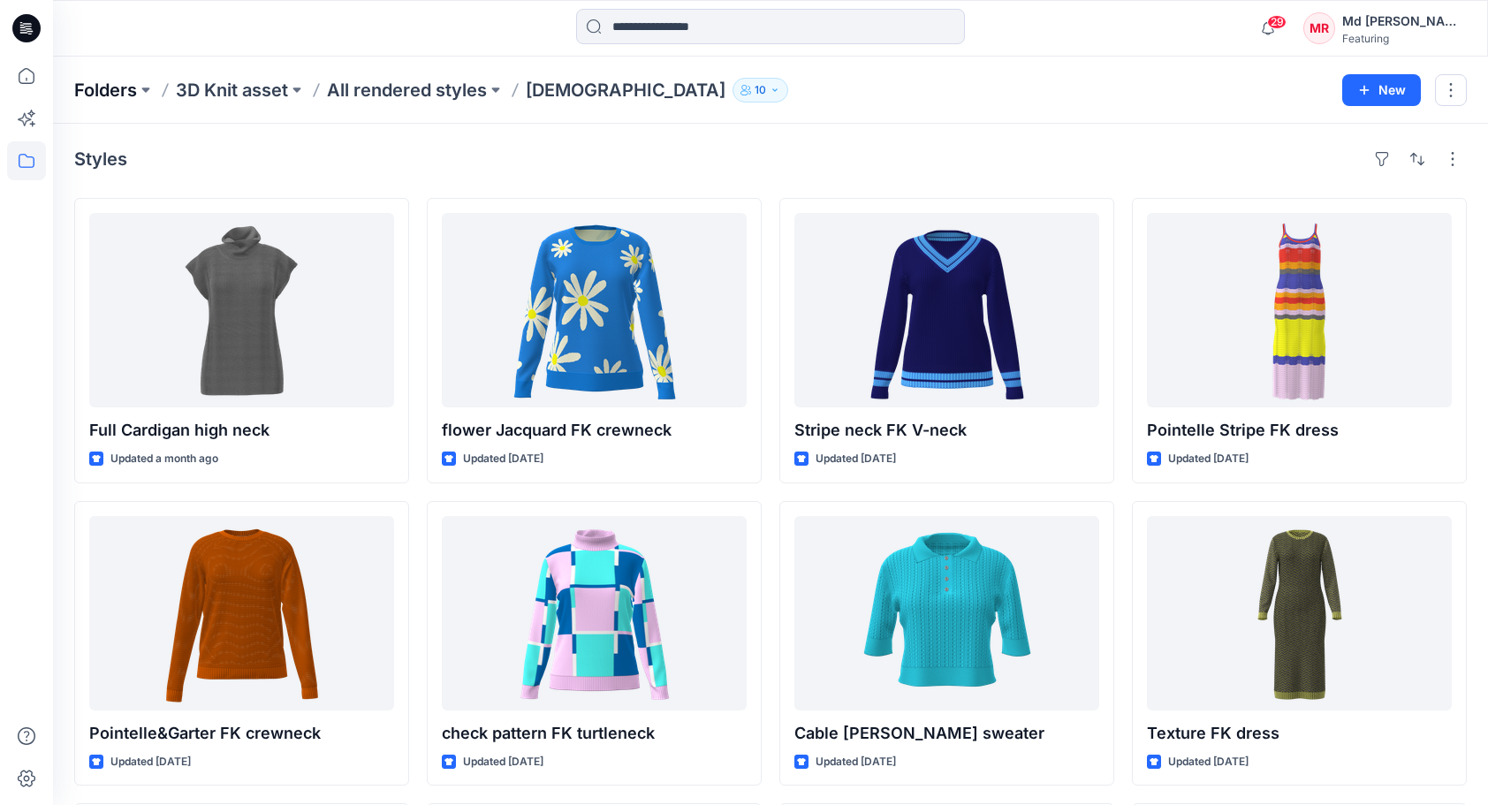
click at [108, 87] on p "Folders" at bounding box center [105, 90] width 63 height 25
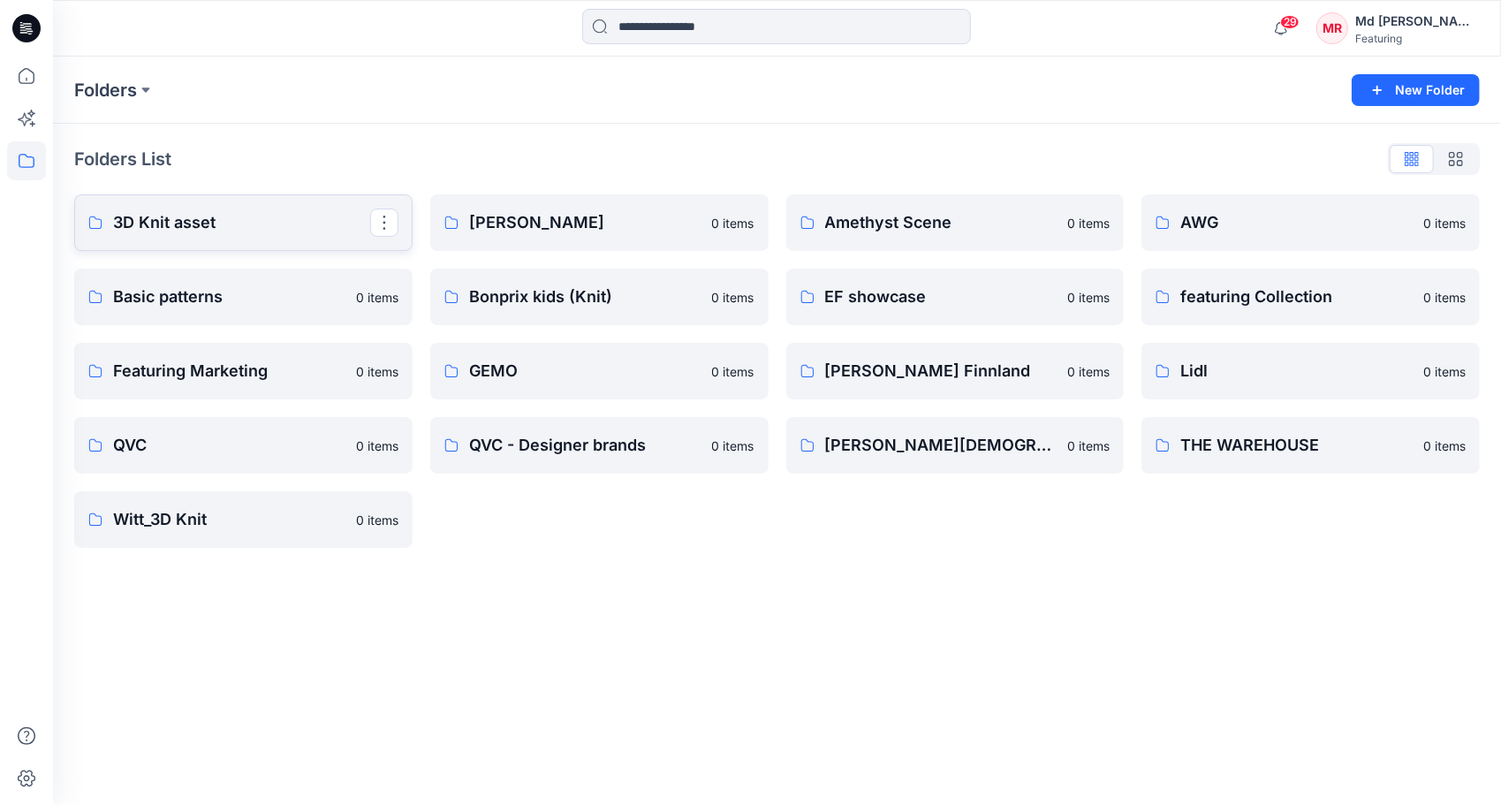
click at [175, 231] on p "3D Knit asset" at bounding box center [241, 222] width 257 height 25
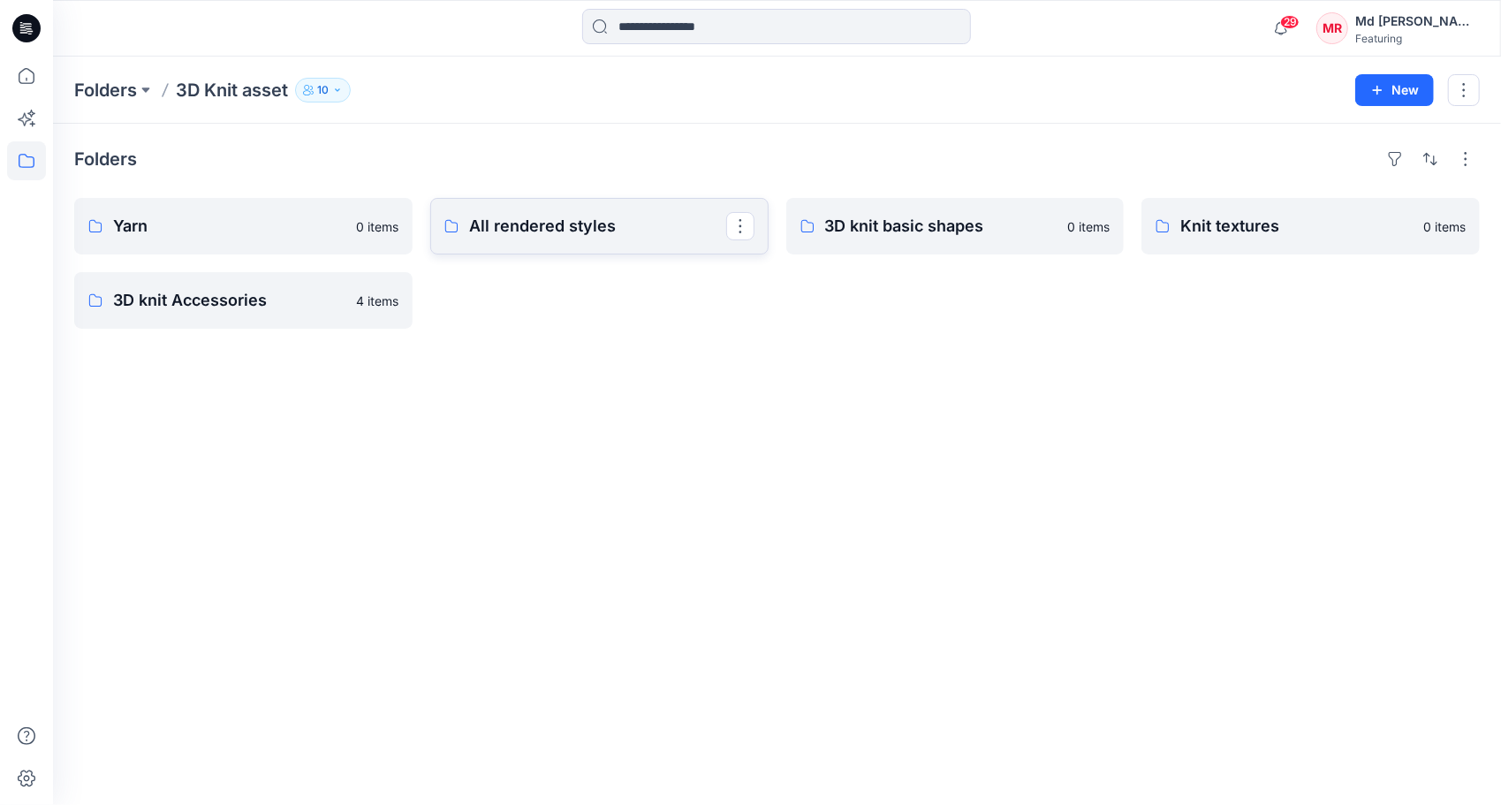
click at [638, 226] on p "All rendered styles" at bounding box center [597, 226] width 257 height 25
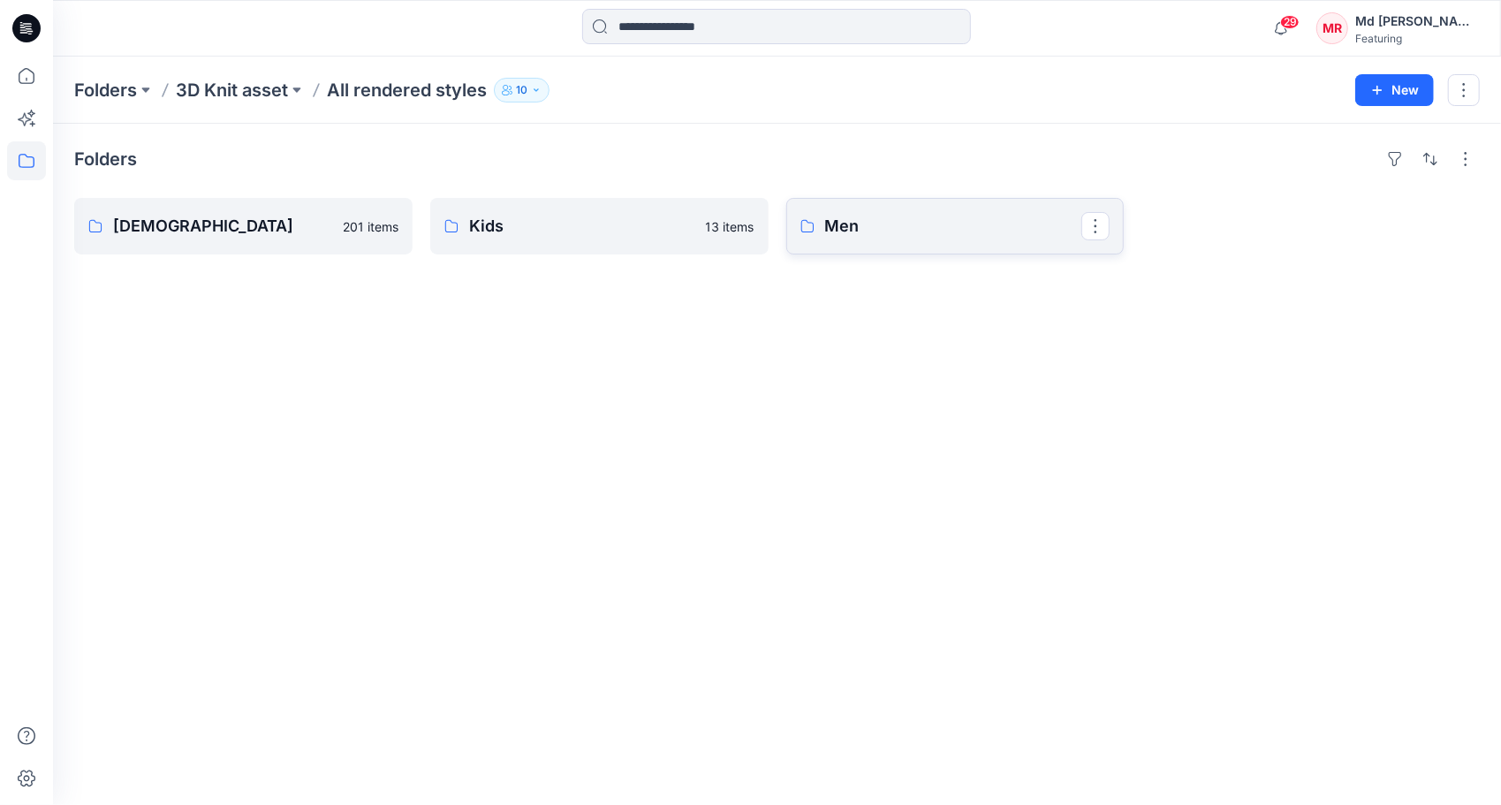
click at [847, 228] on p "Men" at bounding box center [953, 226] width 257 height 25
click at [196, 80] on p "3D Knit asset" at bounding box center [232, 90] width 112 height 25
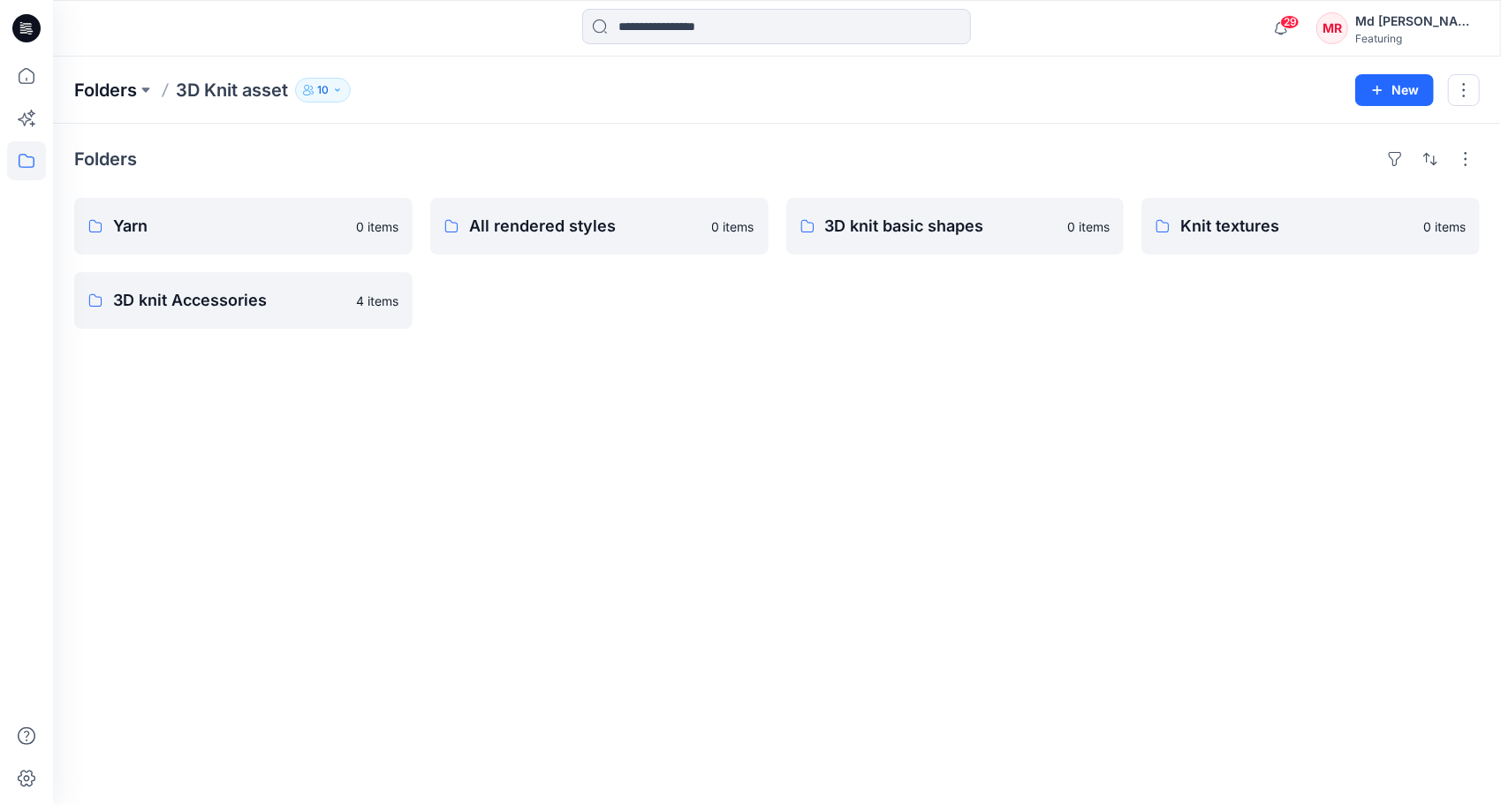
click at [85, 81] on p "Folders" at bounding box center [105, 90] width 63 height 25
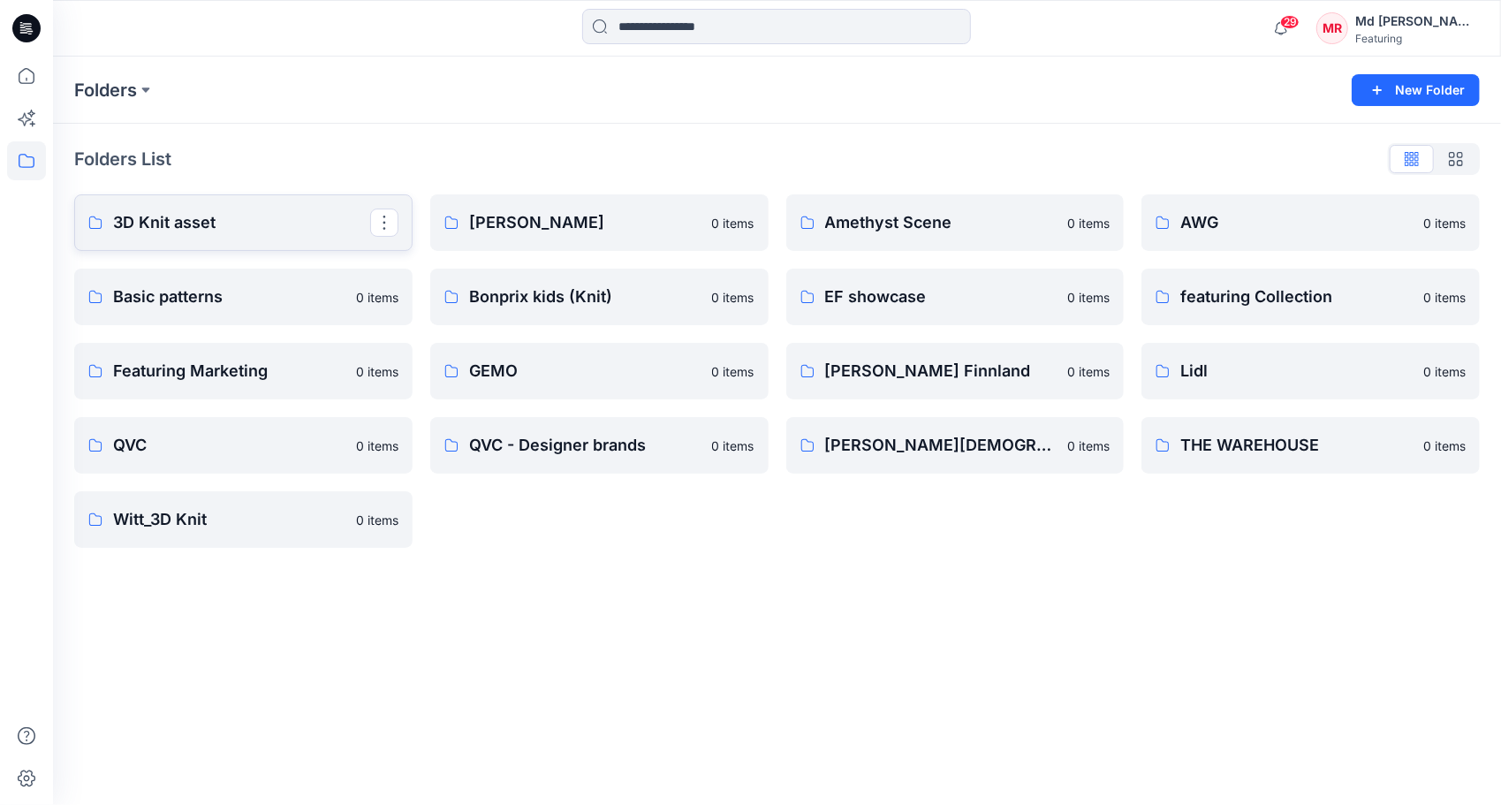
click at [164, 230] on p "3D Knit asset" at bounding box center [241, 222] width 257 height 25
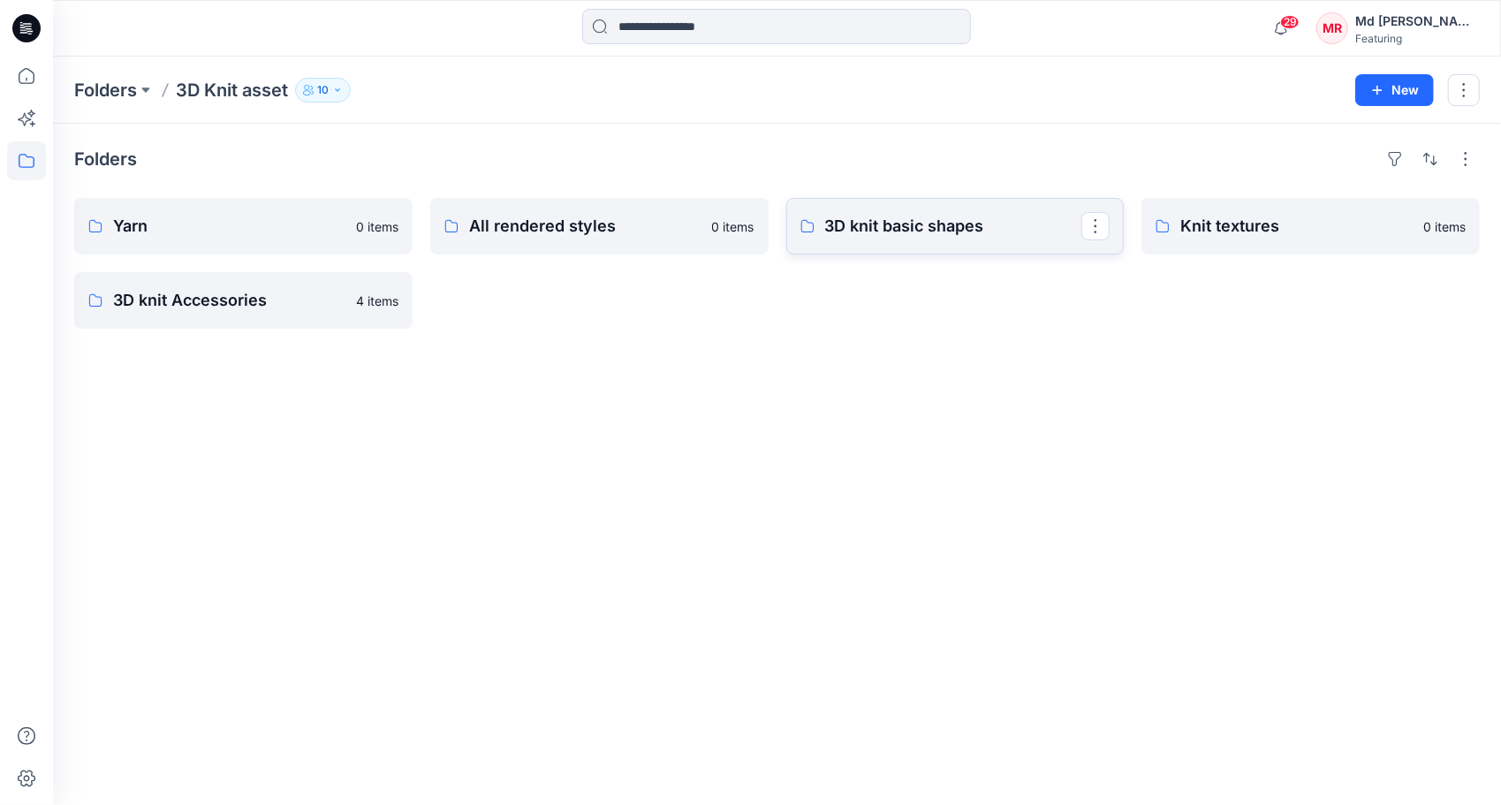
click at [939, 232] on p "3D knit basic shapes" at bounding box center [953, 226] width 257 height 25
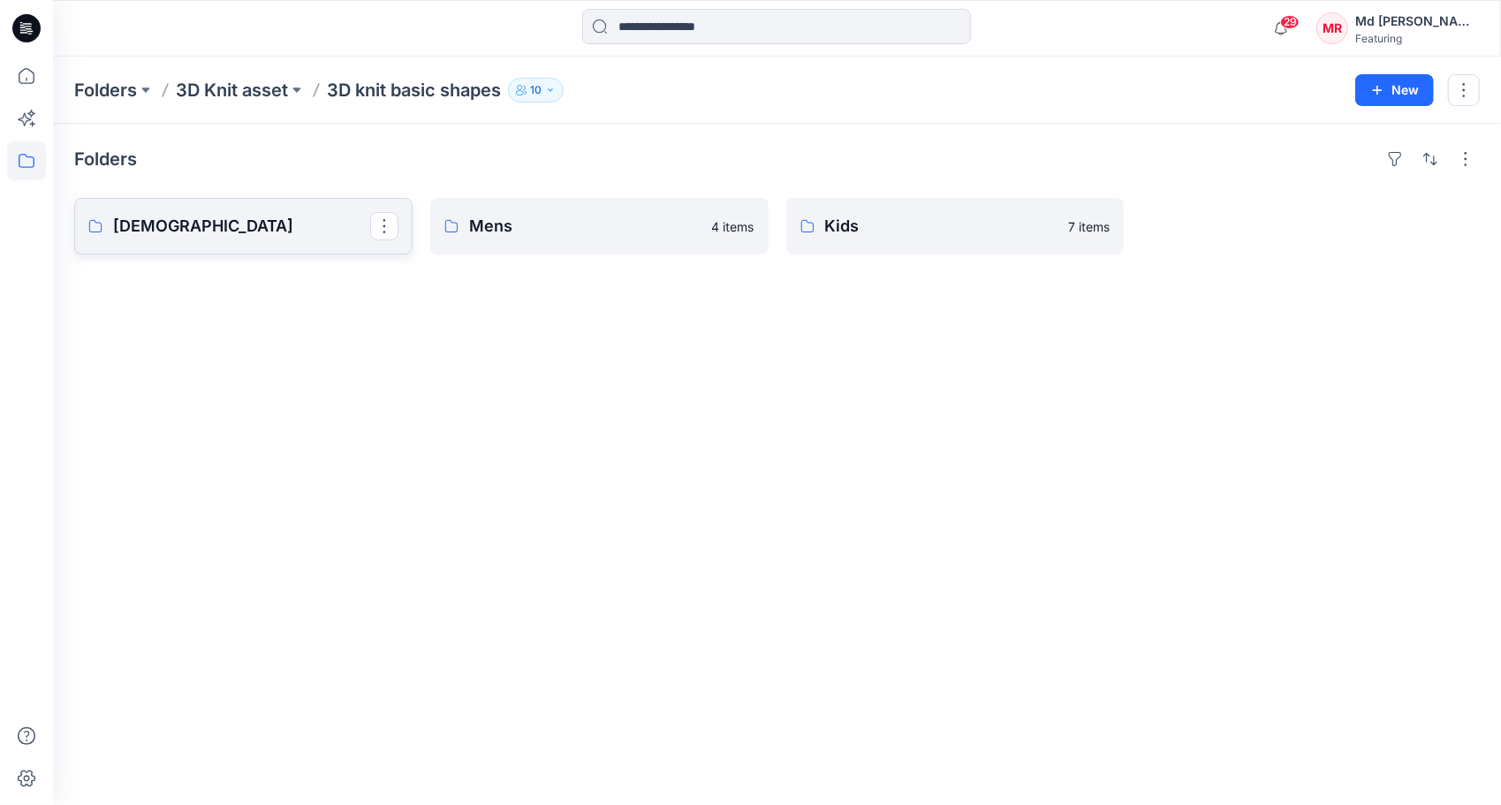
click at [221, 219] on p "[DEMOGRAPHIC_DATA]" at bounding box center [241, 226] width 257 height 25
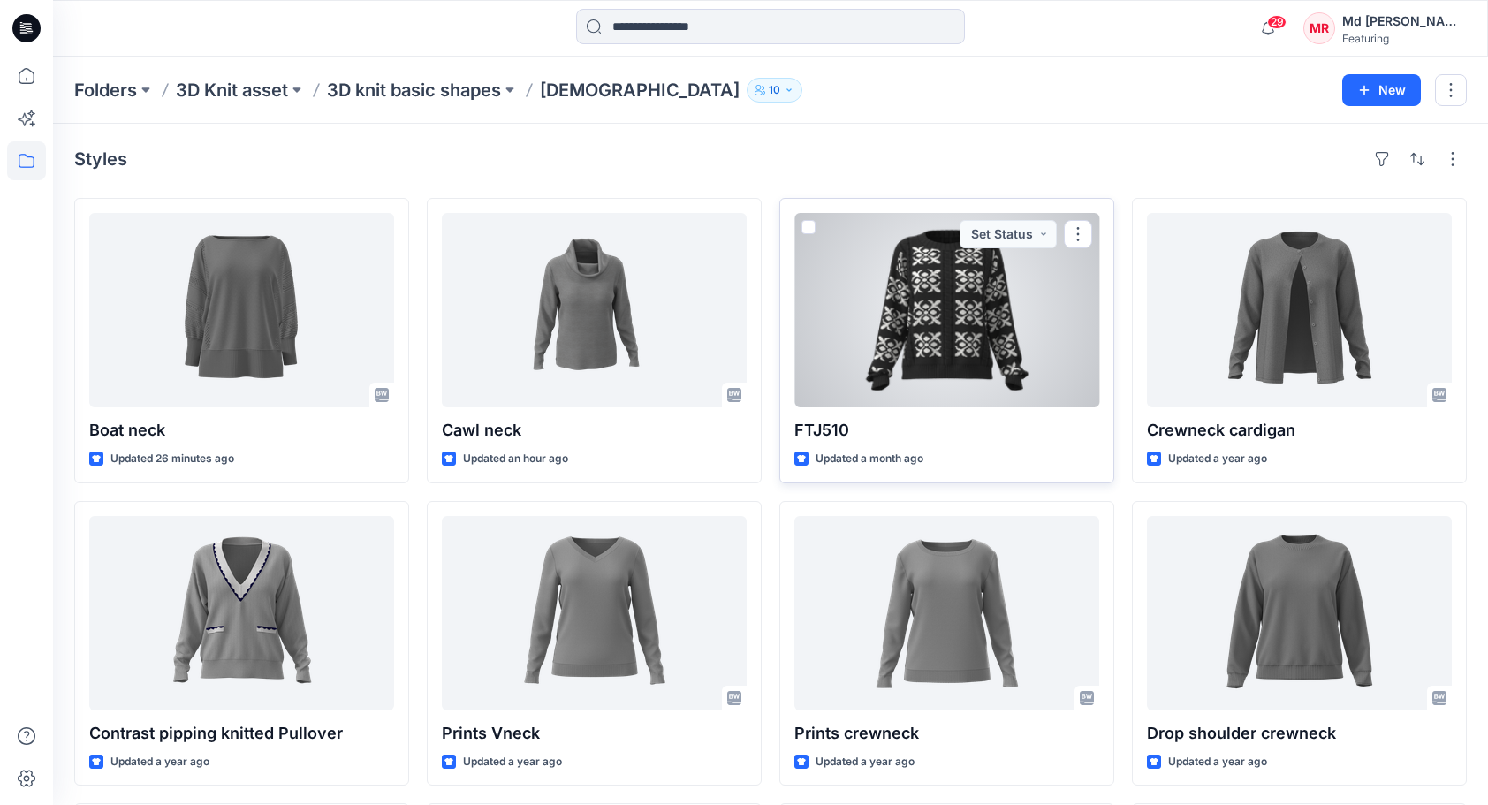
click at [984, 301] on div at bounding box center [946, 310] width 305 height 194
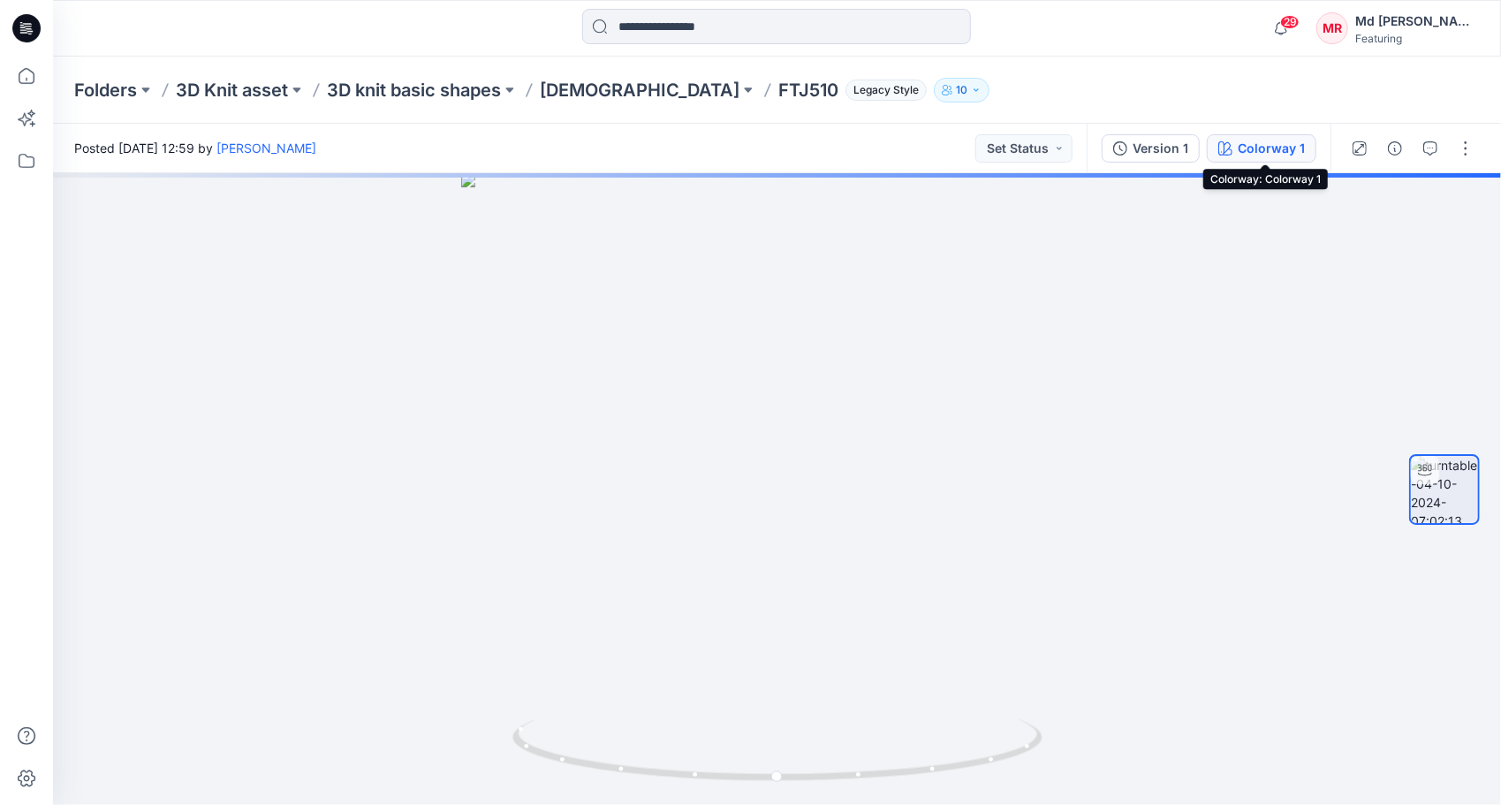
click at [1283, 148] on div "Colorway 1" at bounding box center [1271, 148] width 67 height 19
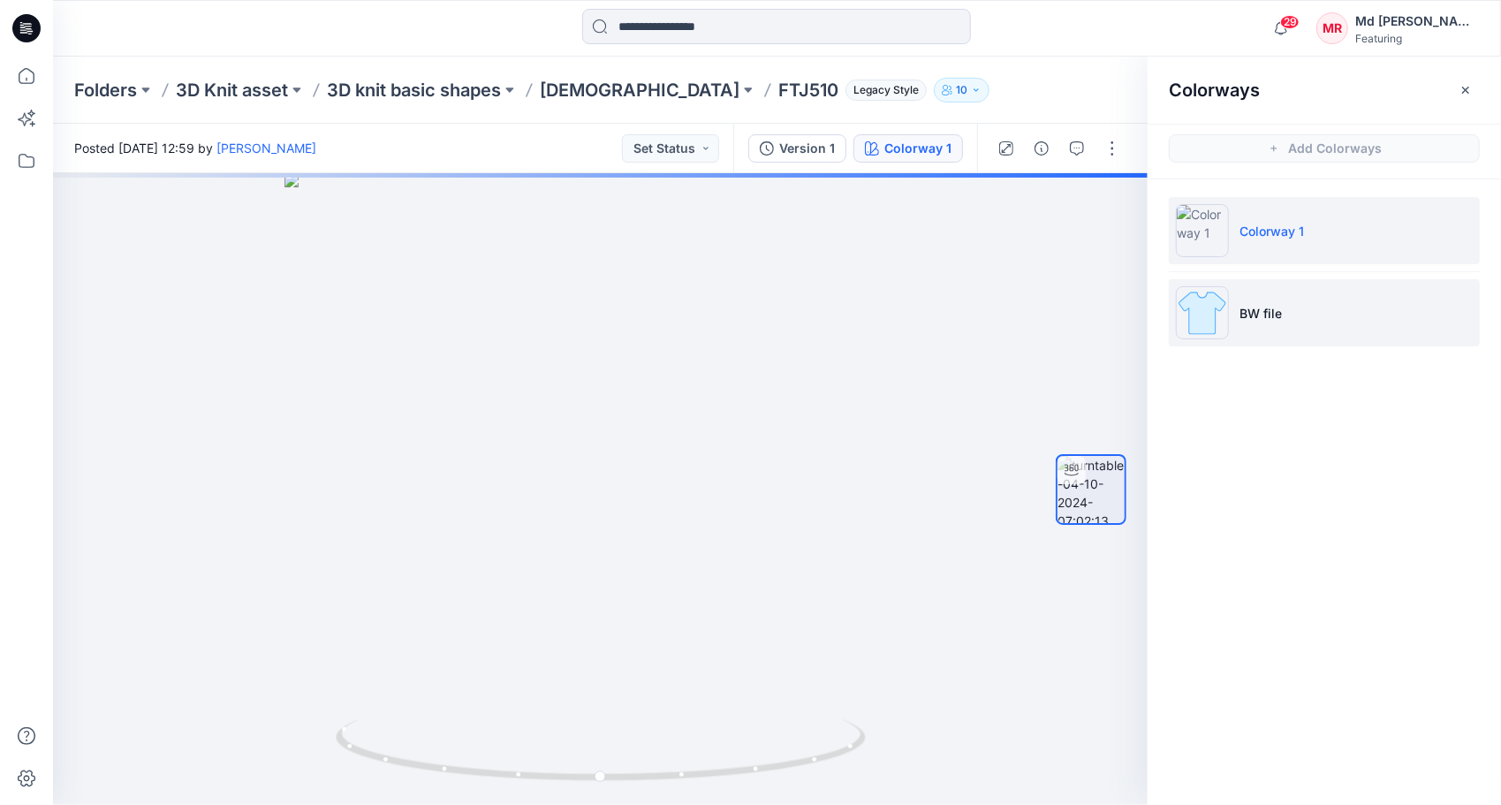
click at [1245, 315] on p "BW file" at bounding box center [1260, 313] width 42 height 19
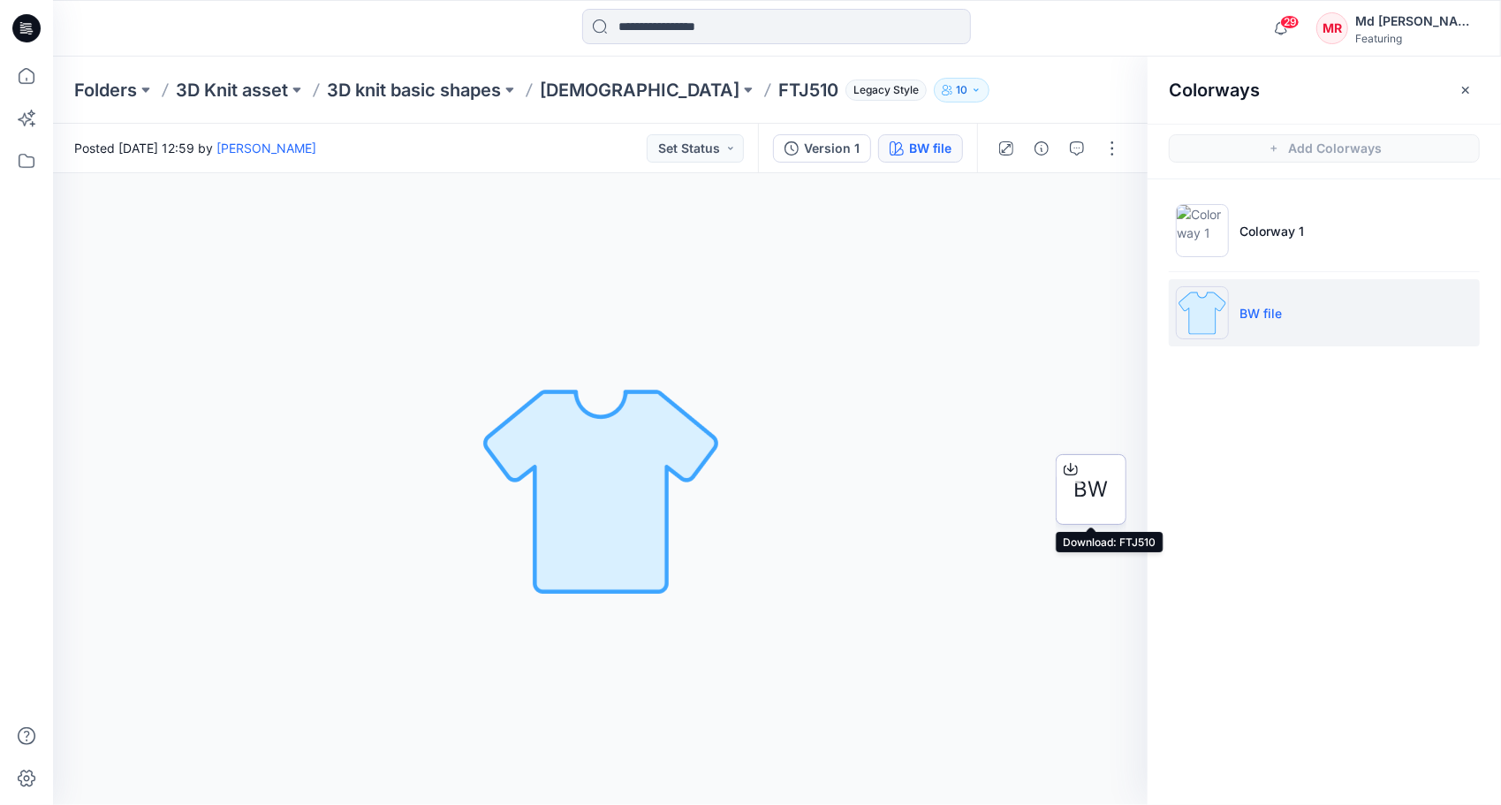
click at [1071, 463] on icon at bounding box center [1070, 466] width 7 height 9
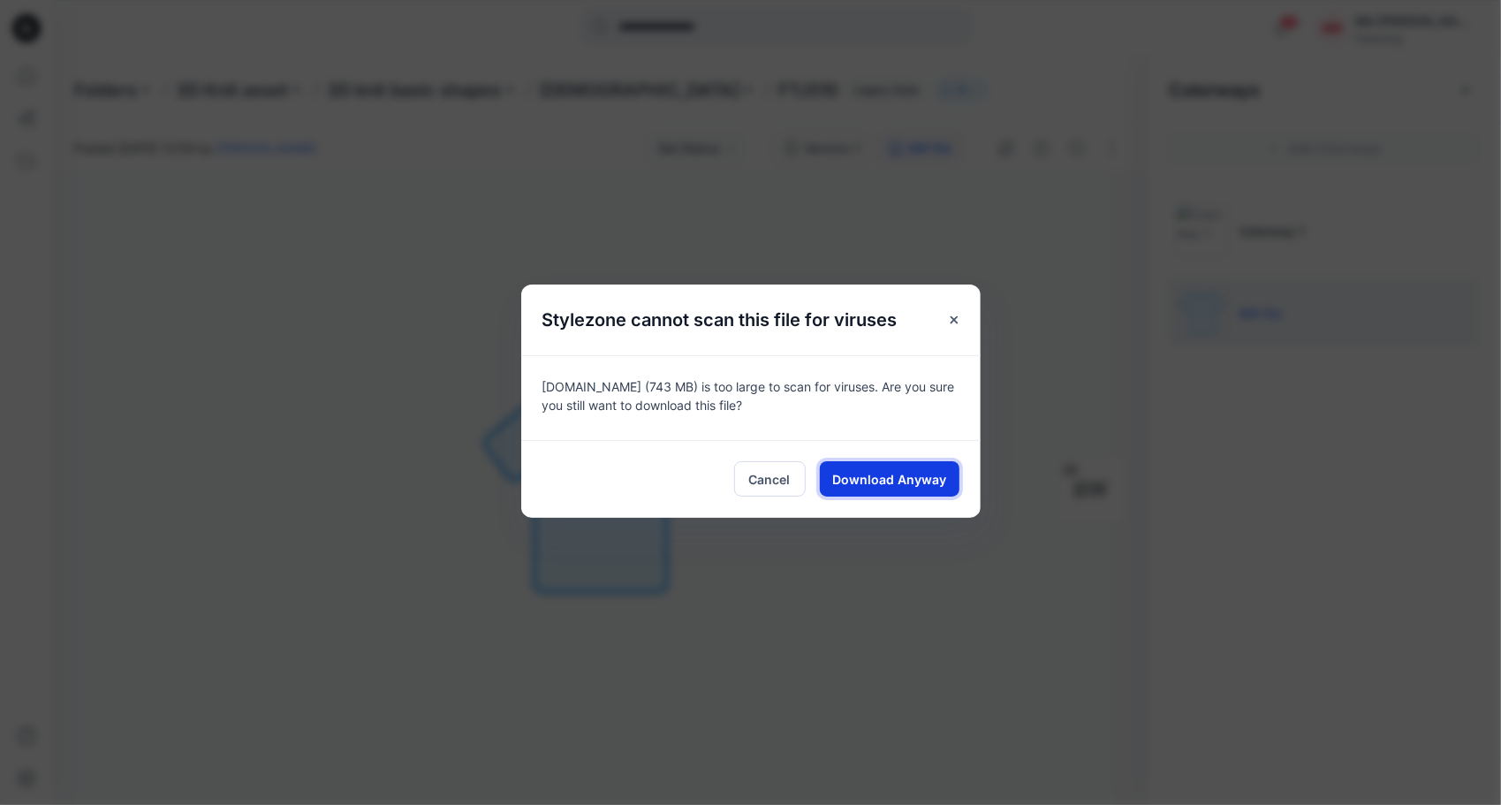
click at [937, 474] on span "Download Anyway" at bounding box center [889, 479] width 114 height 19
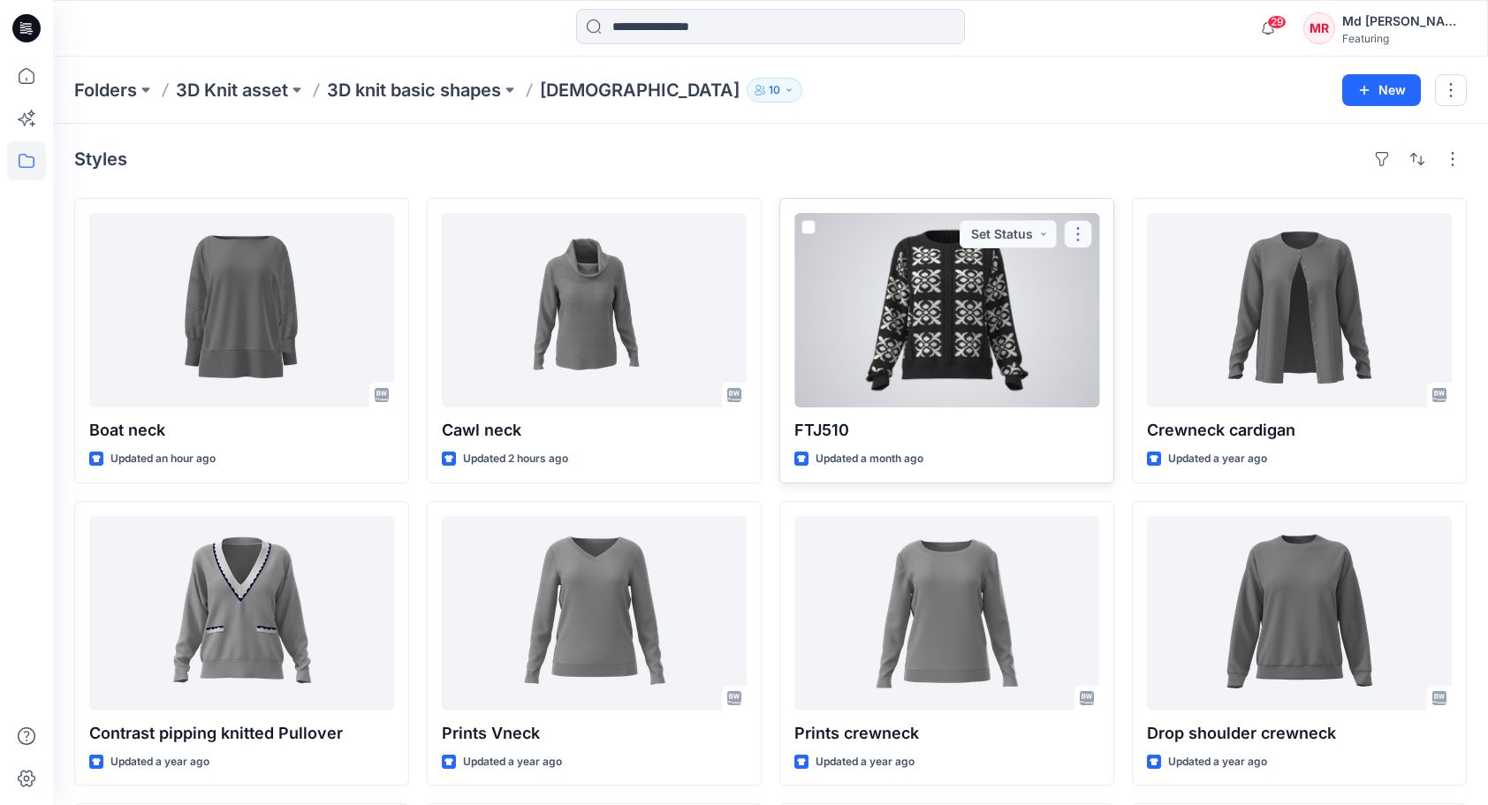
click at [1076, 229] on button "button" at bounding box center [1078, 234] width 28 height 28
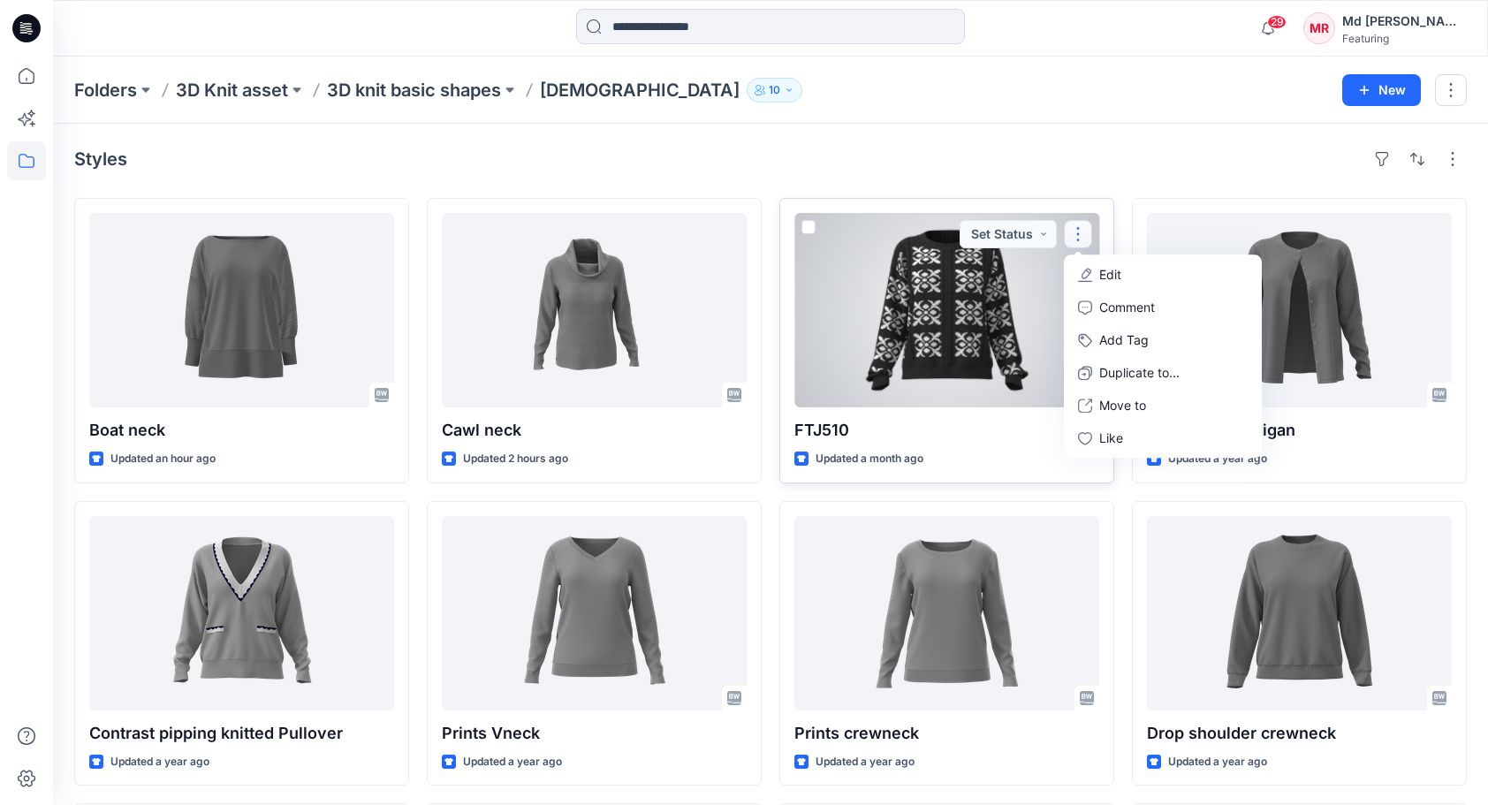
click at [1118, 270] on p "Edit" at bounding box center [1110, 274] width 22 height 19
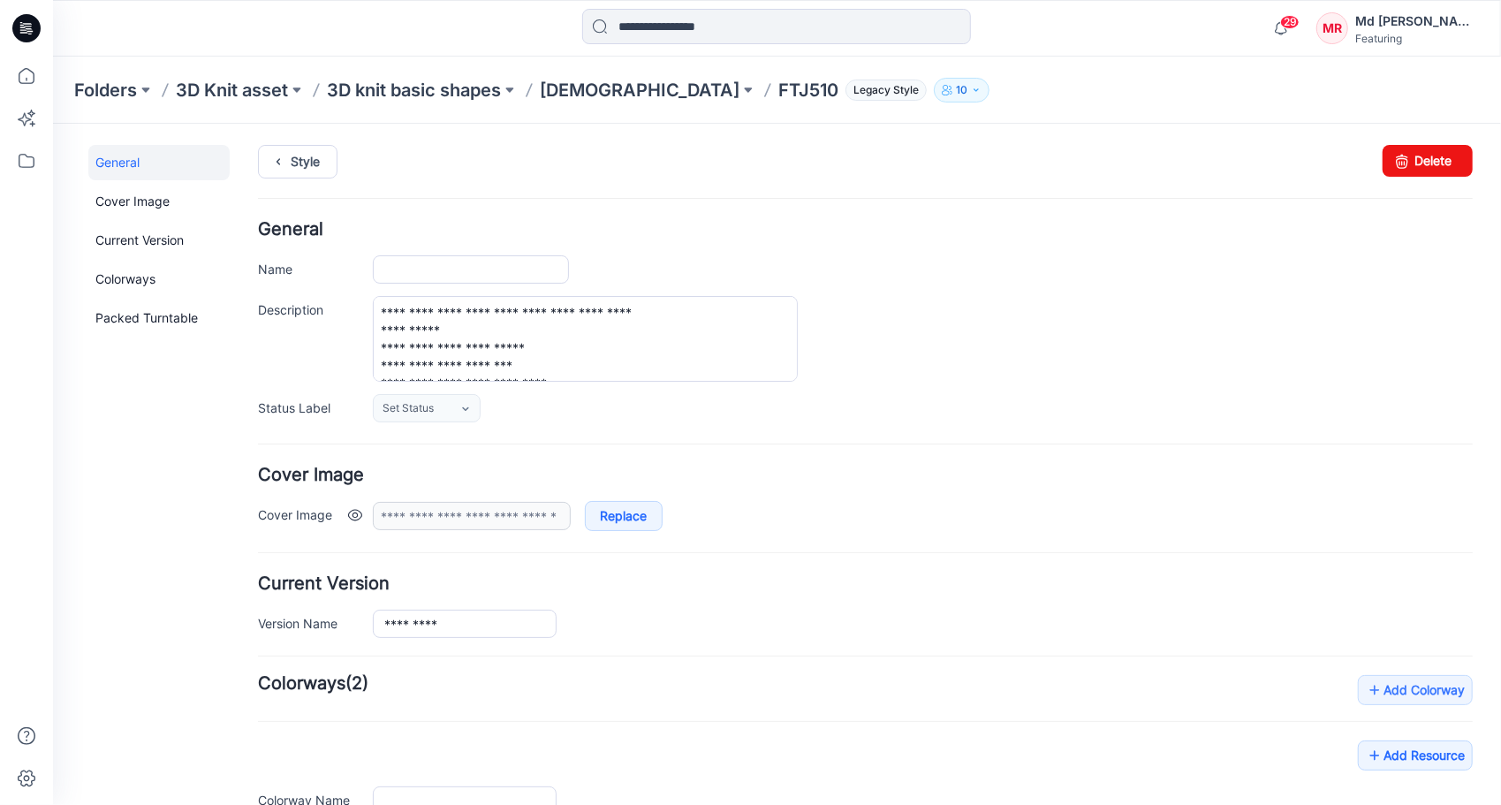
type input "******"
type input "**********"
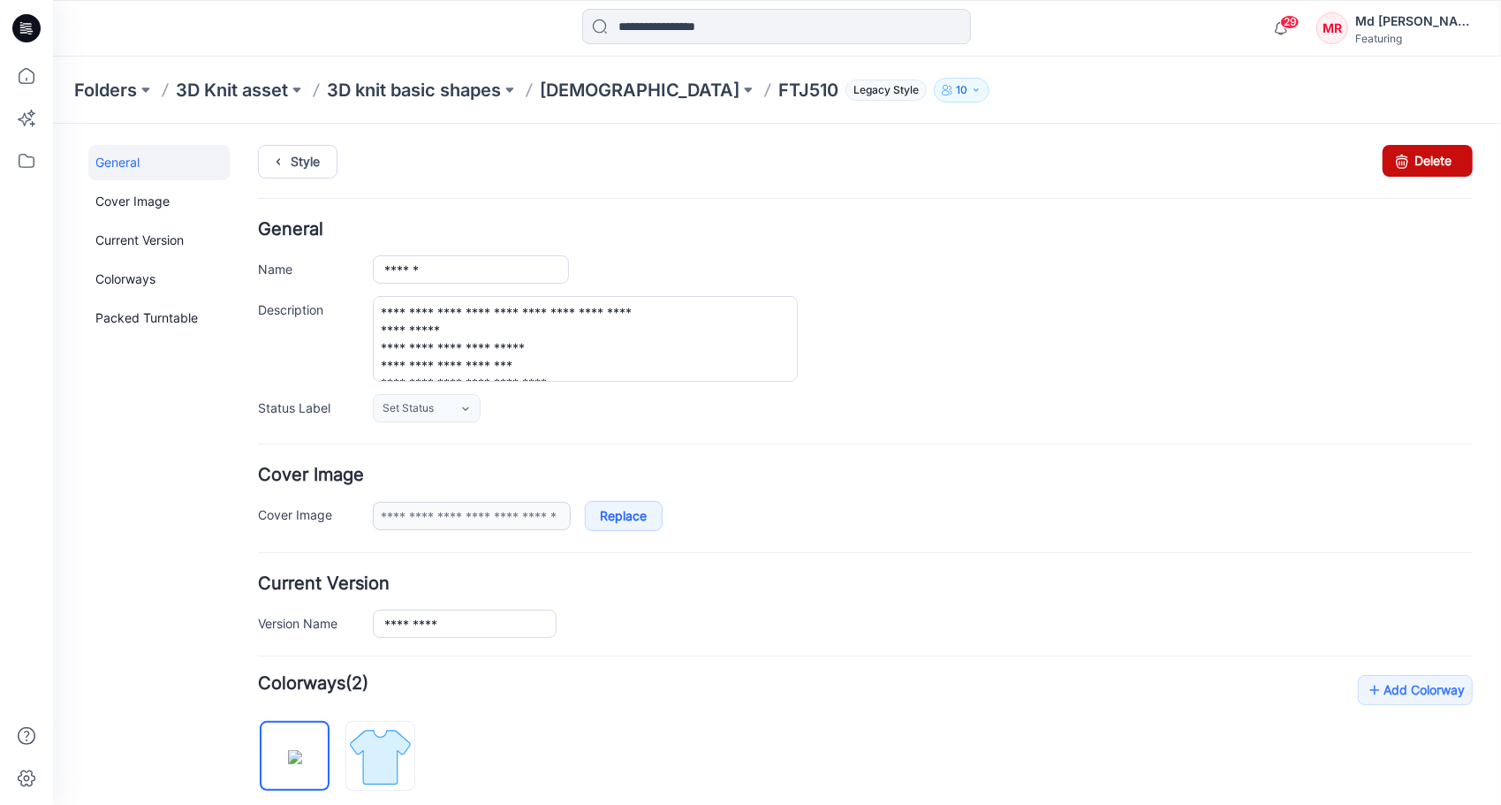
click at [1405, 160] on link "Delete" at bounding box center [1427, 160] width 90 height 32
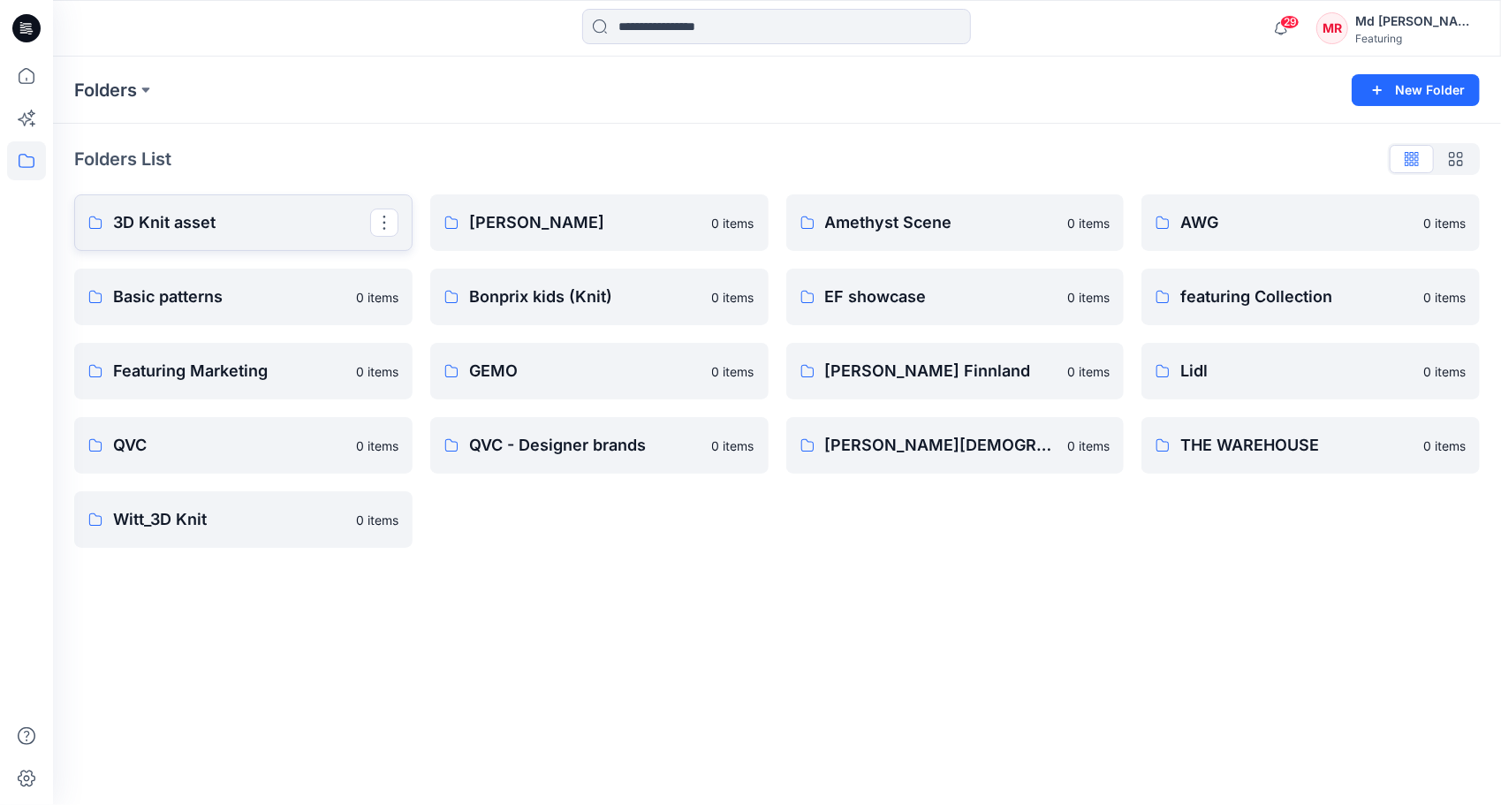
click at [193, 208] on link "3D Knit asset" at bounding box center [243, 222] width 338 height 57
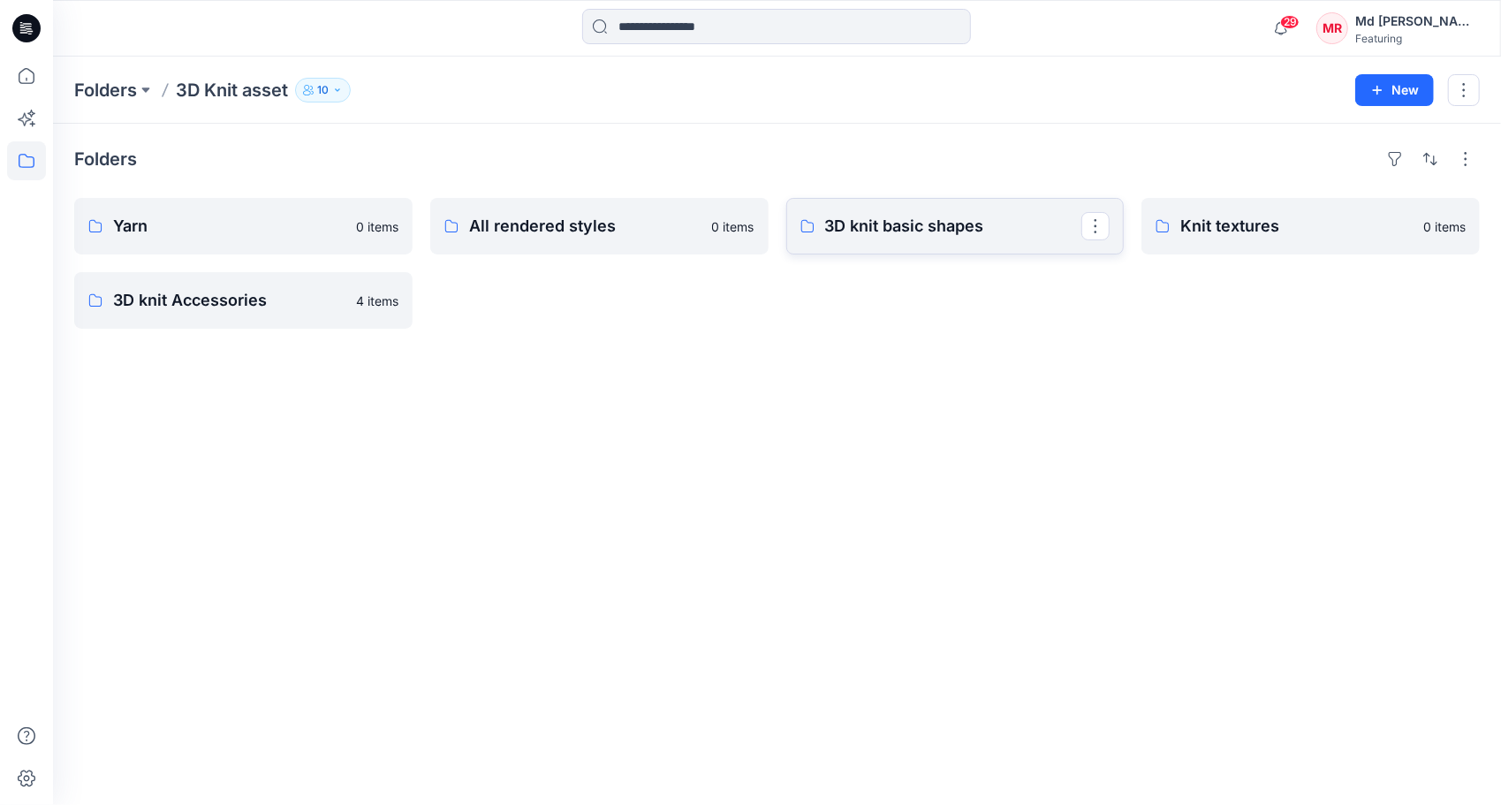
click at [833, 230] on p "3D knit basic shapes" at bounding box center [953, 226] width 257 height 25
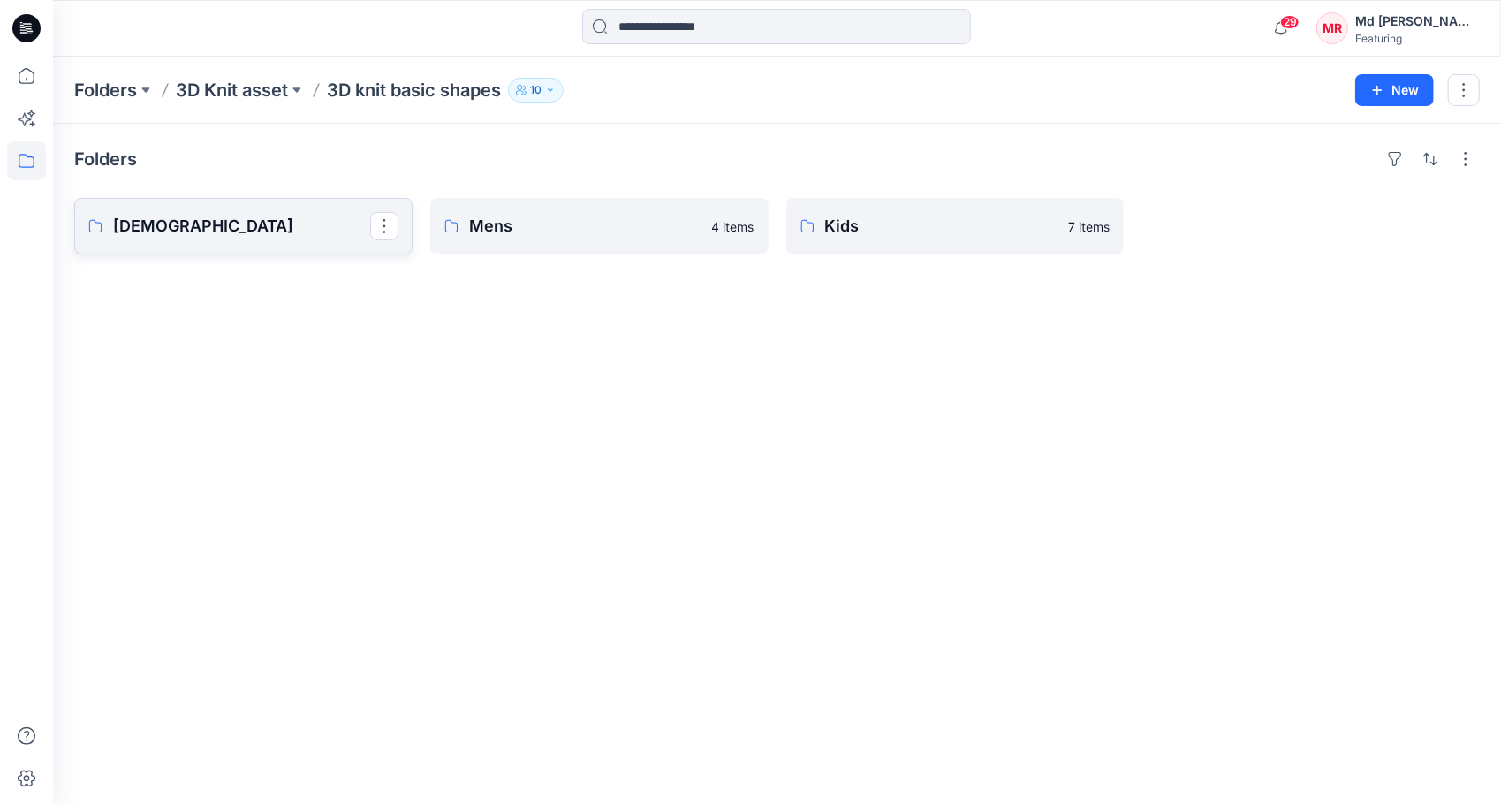
click at [154, 216] on p "[DEMOGRAPHIC_DATA]" at bounding box center [241, 226] width 257 height 25
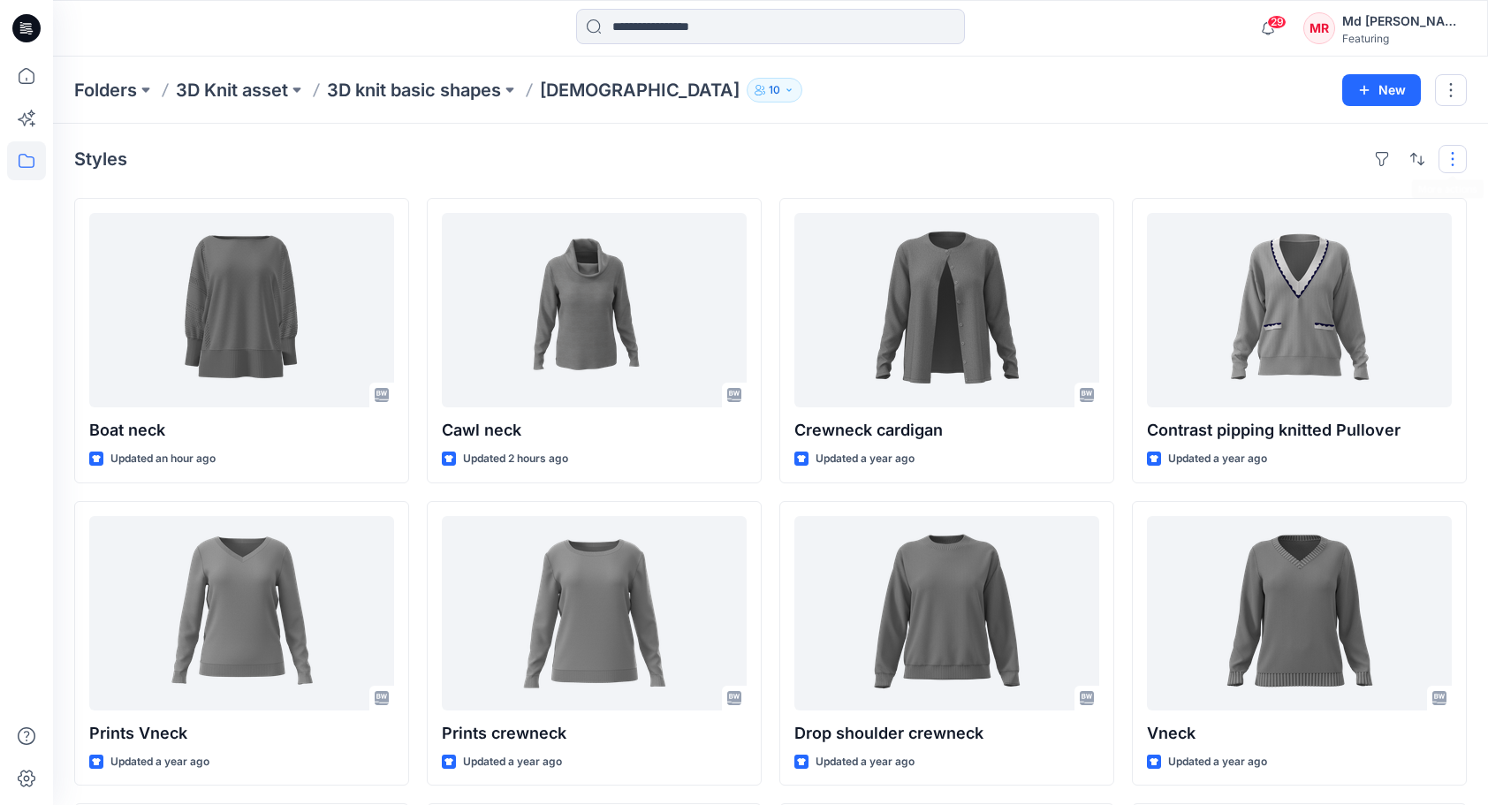
click at [1444, 161] on button "button" at bounding box center [1452, 159] width 28 height 28
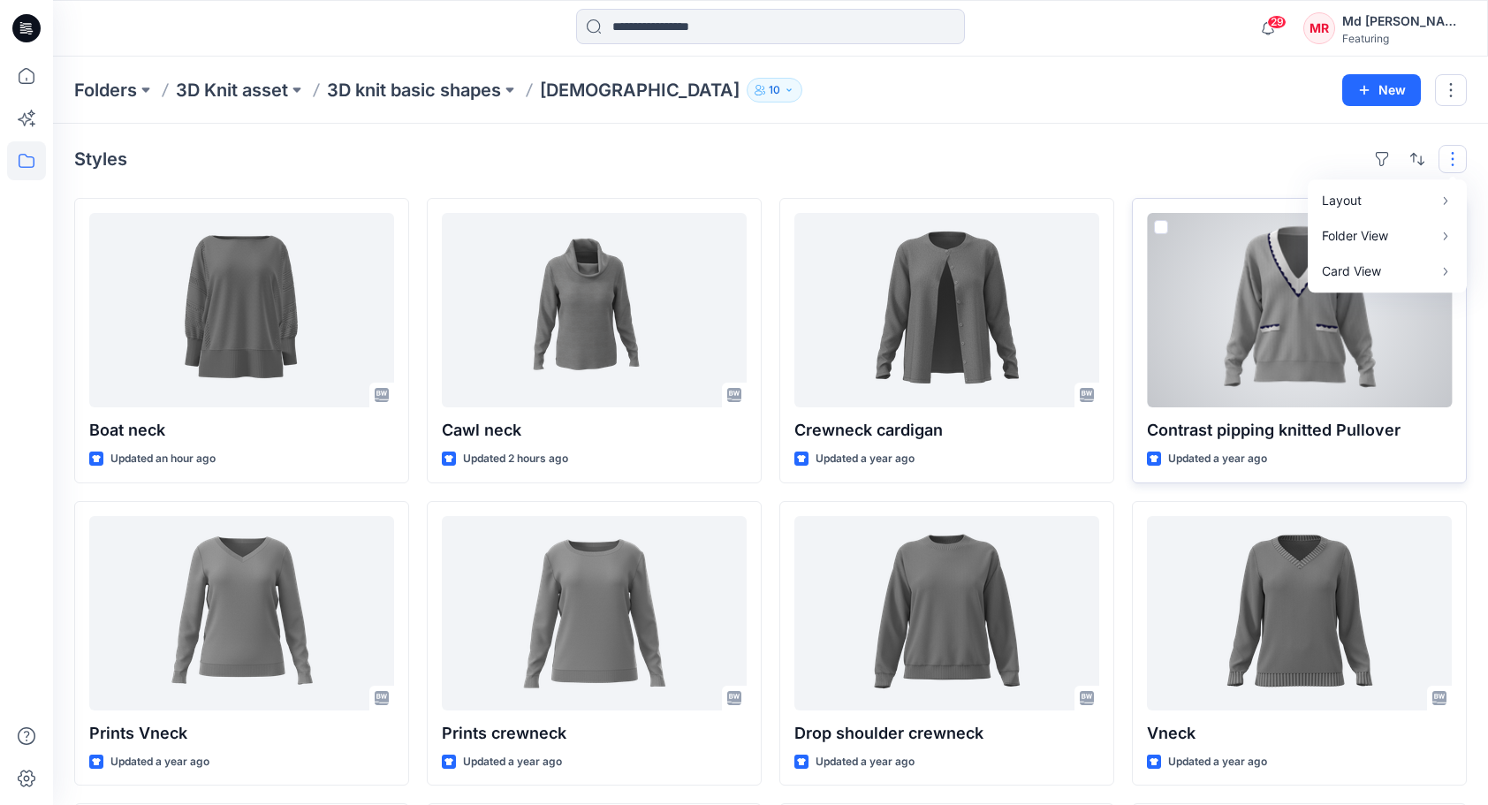
click at [1253, 353] on div at bounding box center [1299, 310] width 305 height 194
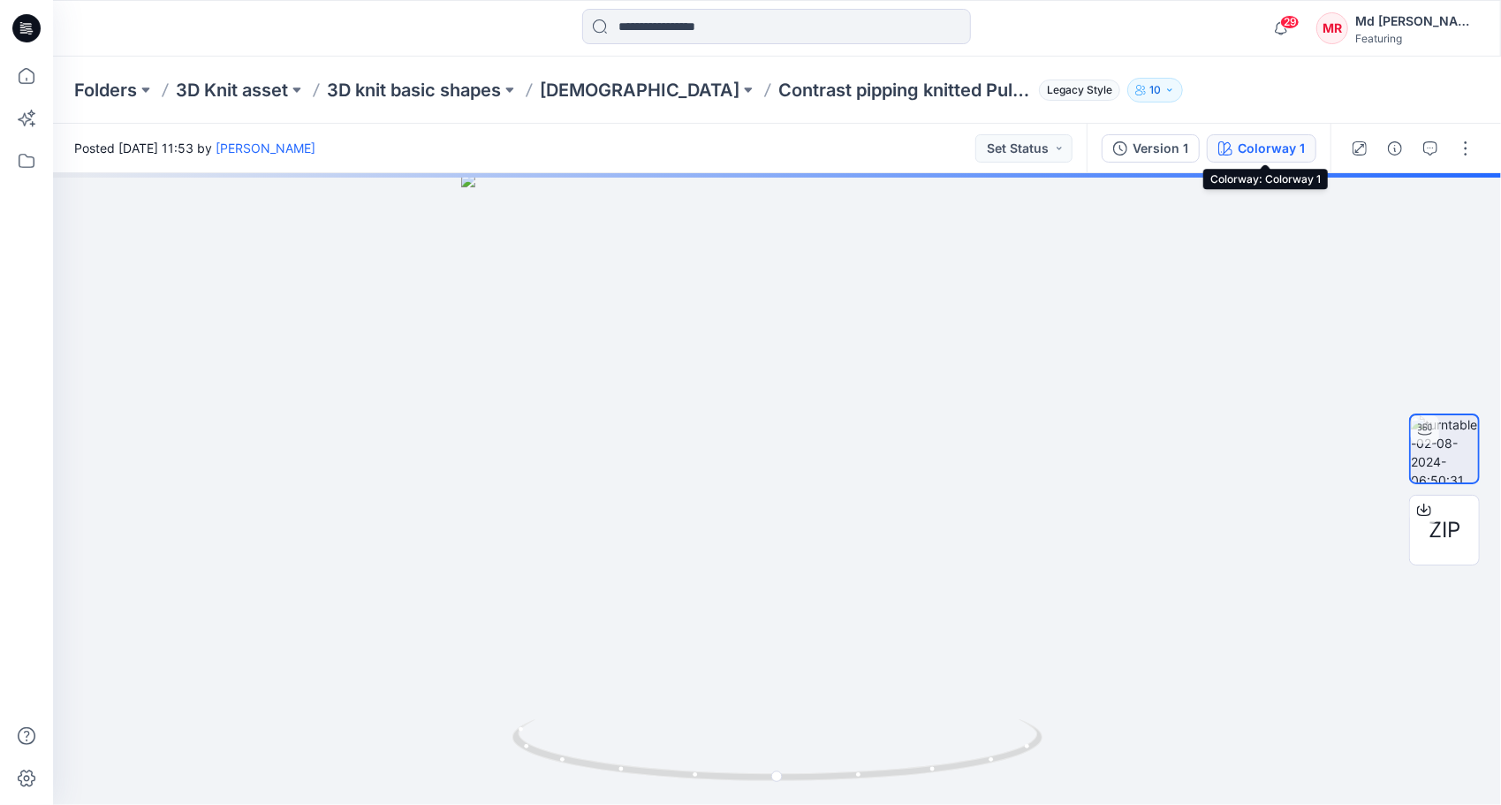
click at [1250, 152] on div "Colorway 1" at bounding box center [1271, 148] width 67 height 19
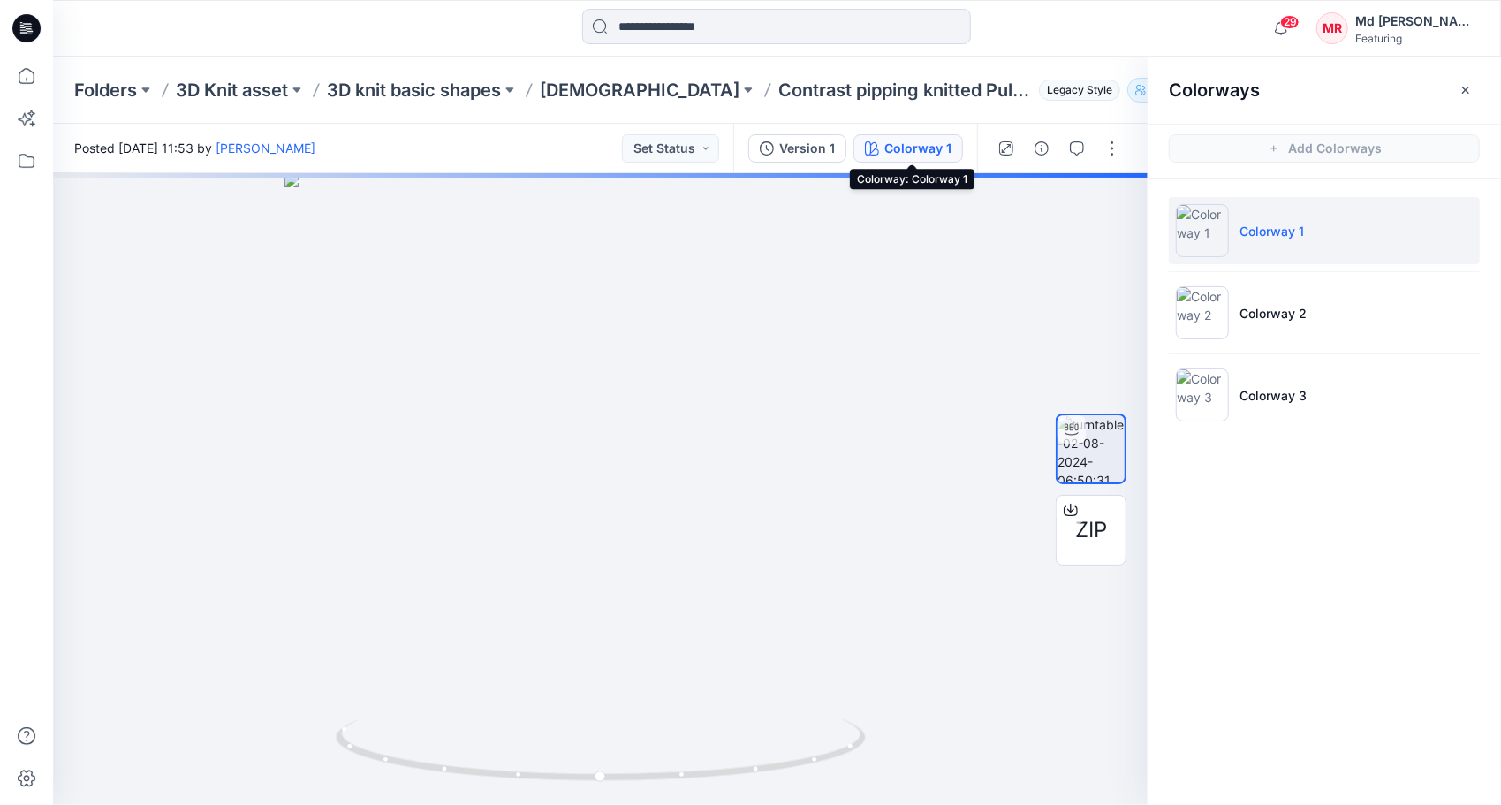
click at [896, 141] on div "Colorway 1" at bounding box center [917, 148] width 67 height 19
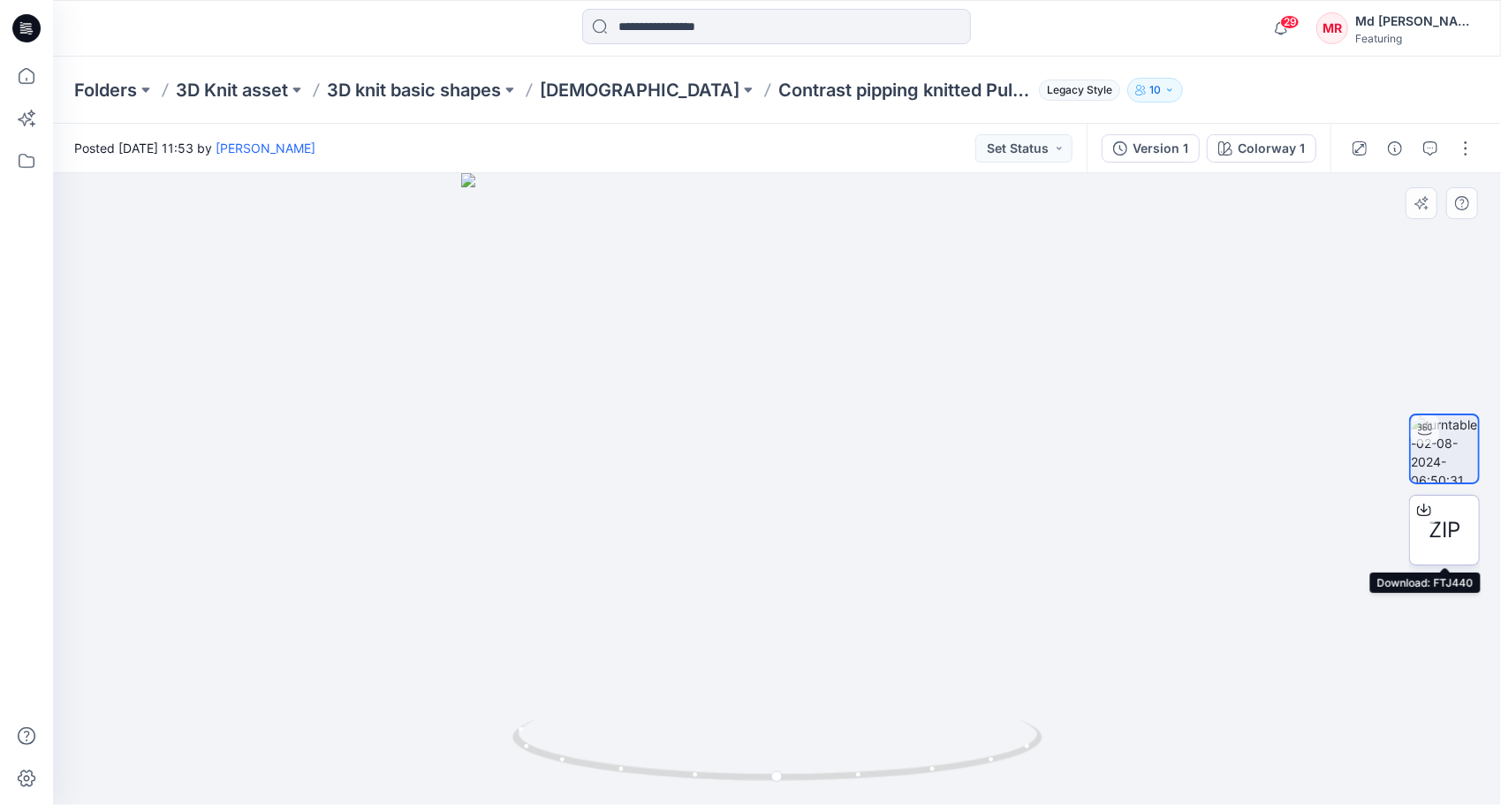
click at [1436, 519] on div at bounding box center [1424, 510] width 28 height 28
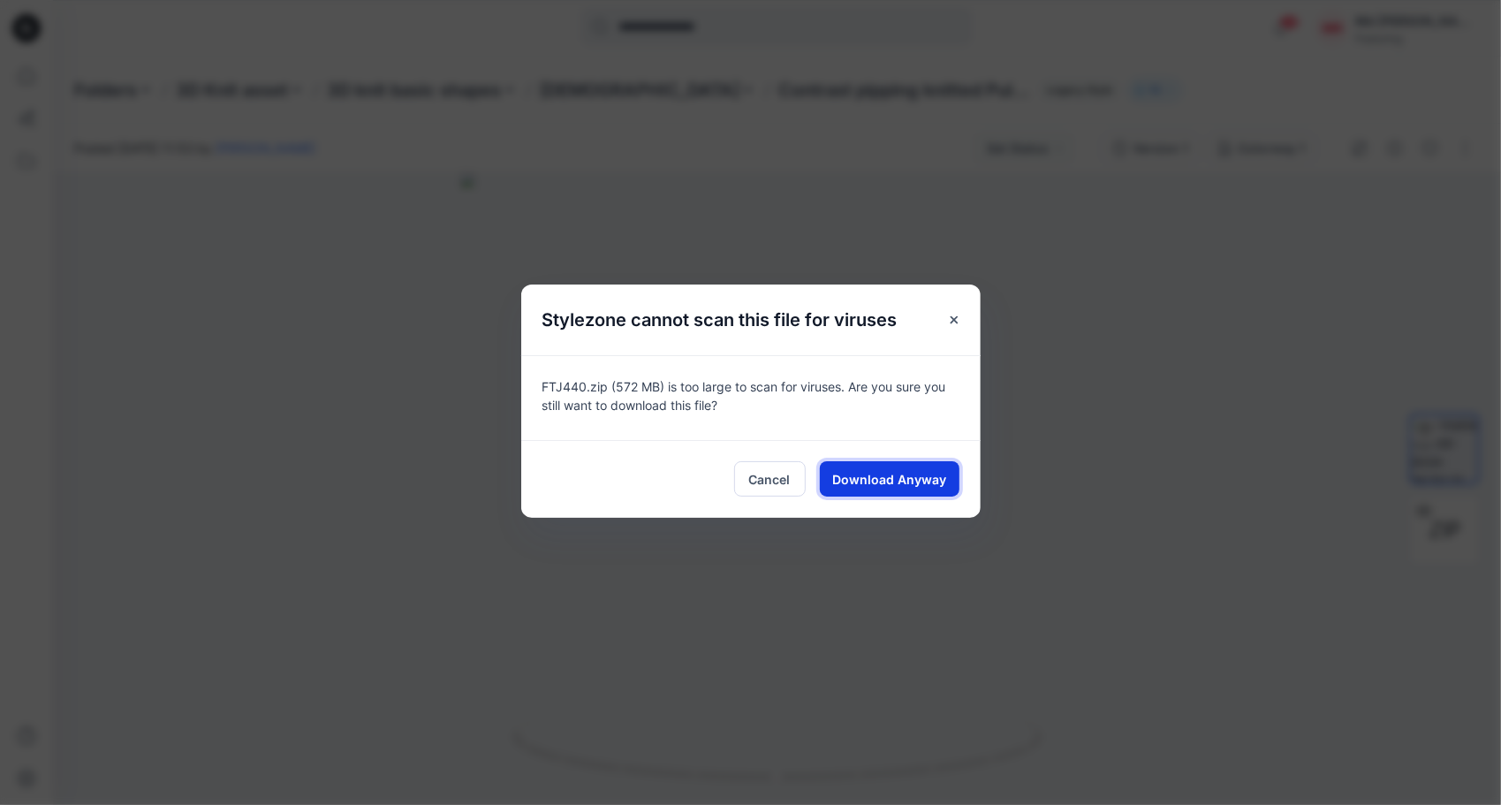
click at [917, 474] on span "Download Anyway" at bounding box center [889, 479] width 114 height 19
